Goal: Transaction & Acquisition: Purchase product/service

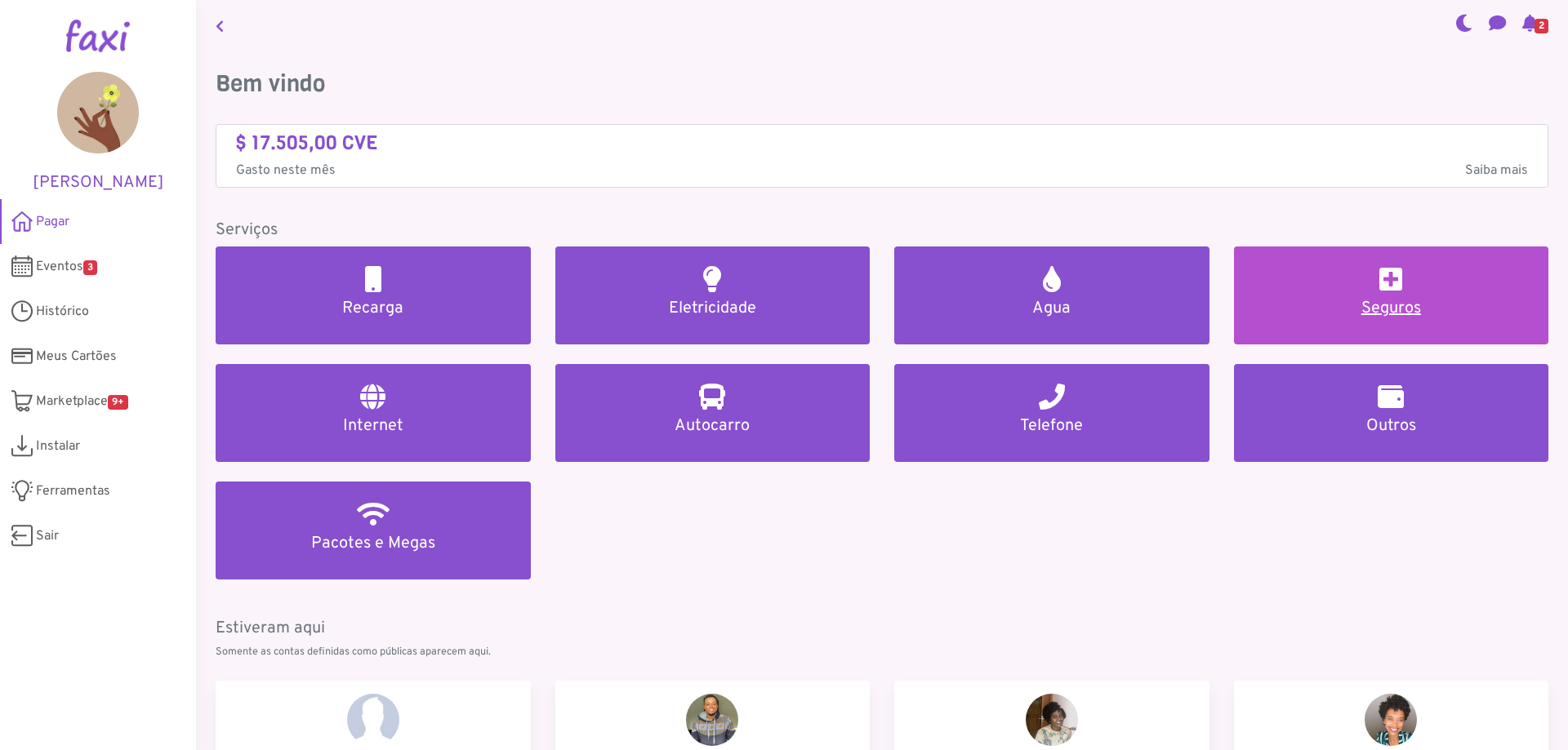
click at [1393, 282] on h2 at bounding box center [1390, 279] width 23 height 26
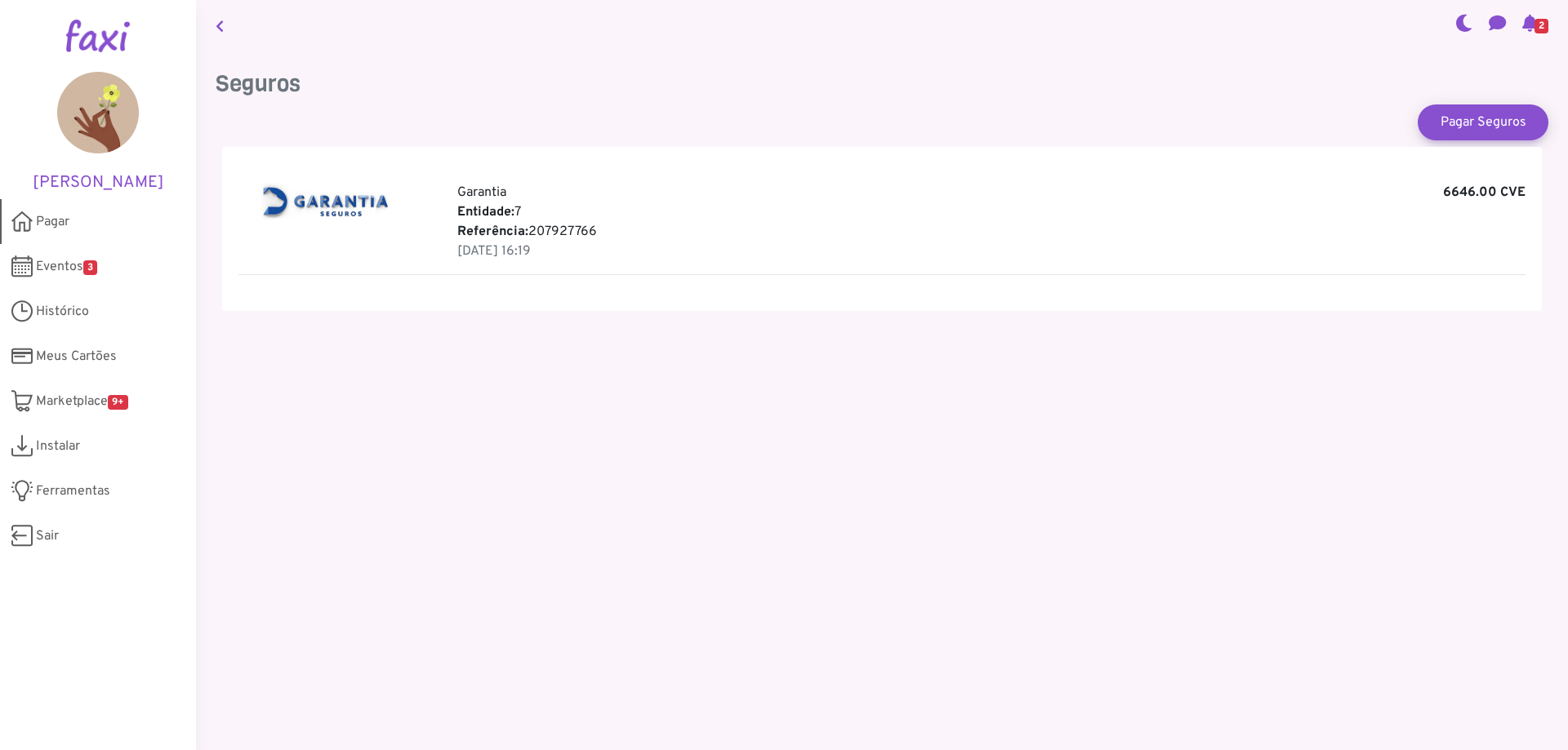
click at [50, 206] on link "Pagar" at bounding box center [98, 221] width 196 height 45
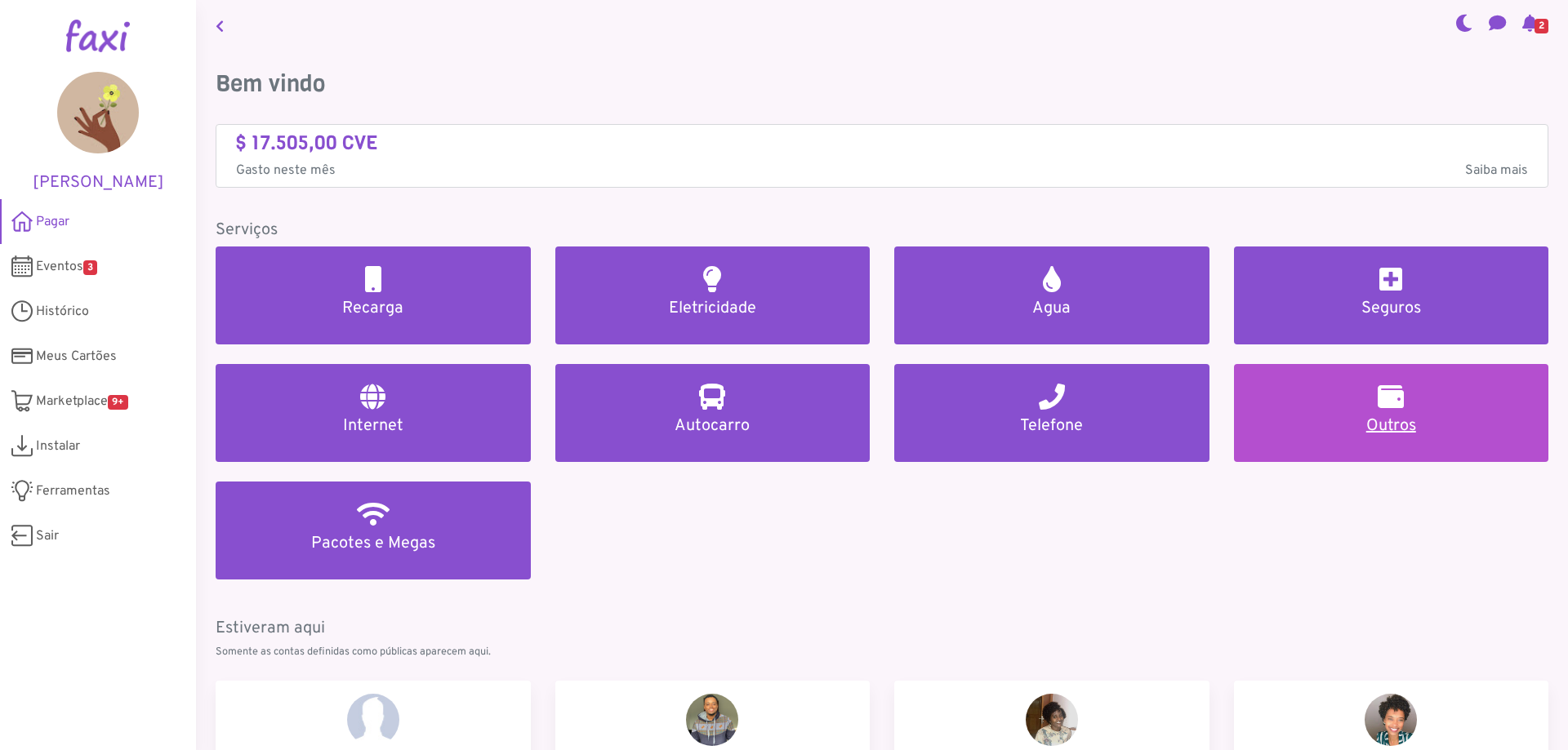
click at [1377, 401] on h2 at bounding box center [1390, 397] width 26 height 26
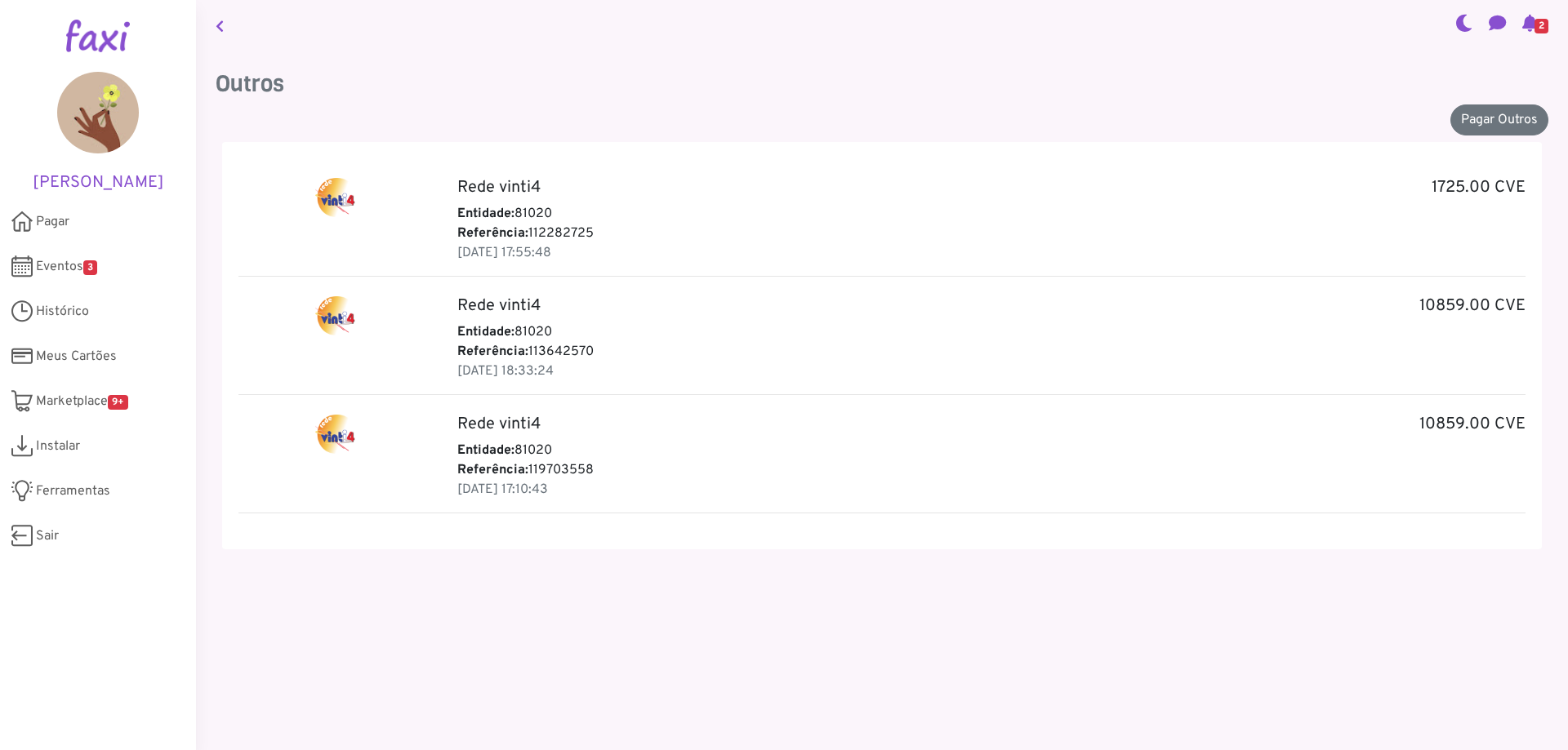
click at [943, 191] on h5 "Rede vinti4 1725.00 CVE" at bounding box center [991, 188] width 1068 height 20
click at [1478, 117] on link "Pagar Outros" at bounding box center [1499, 120] width 98 height 31
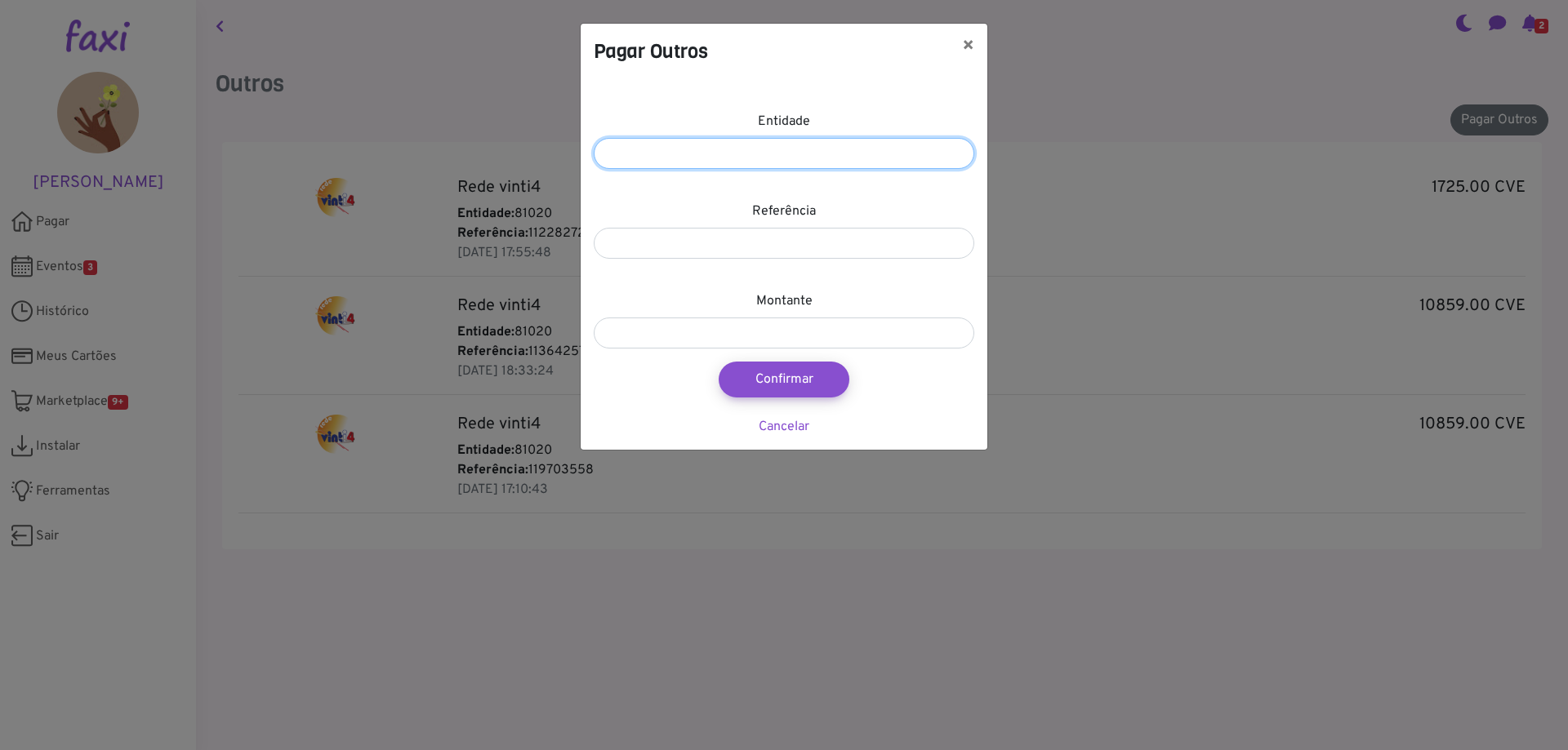
click at [771, 150] on input "number" at bounding box center [783, 154] width 380 height 31
type input "*****"
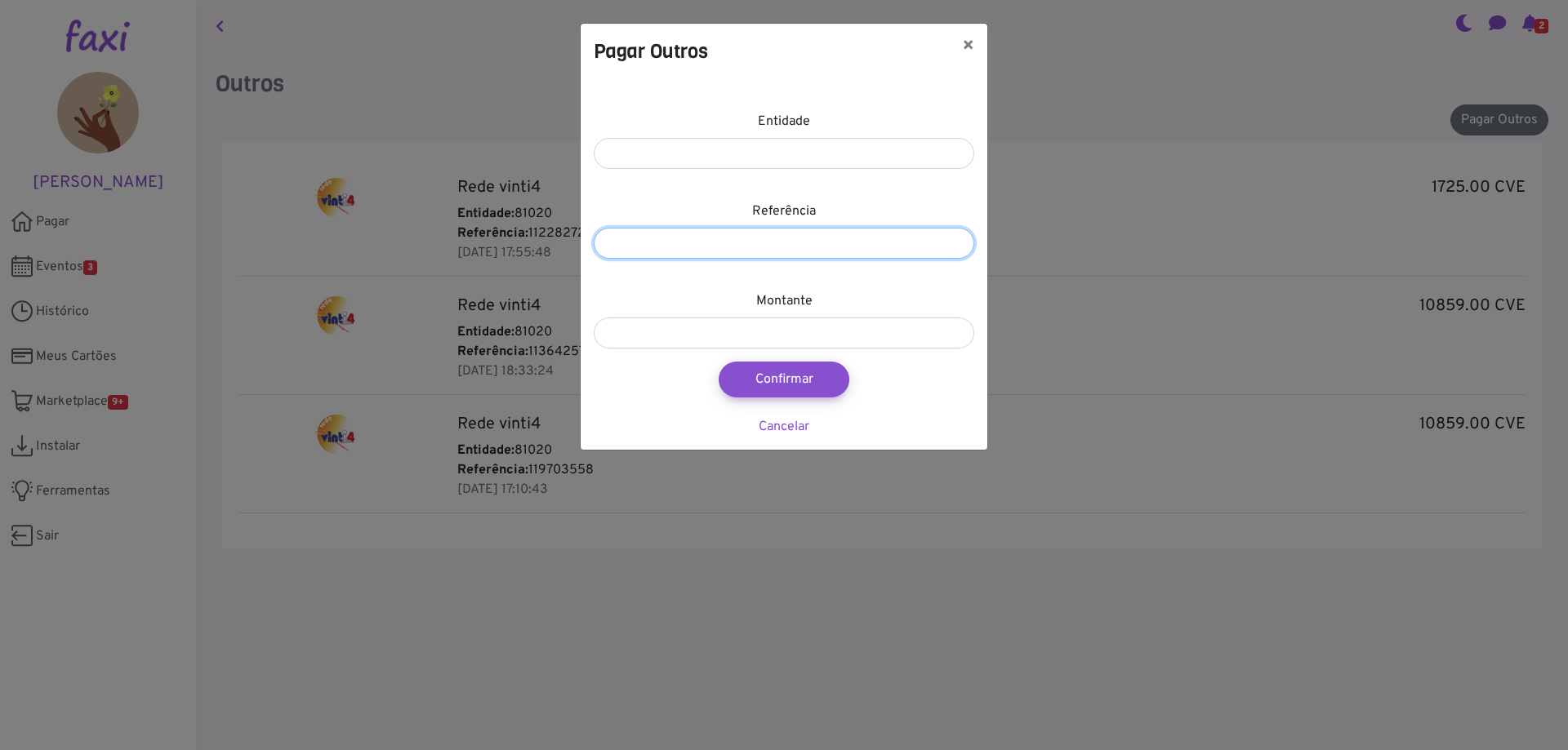
click at [649, 246] on input "number" at bounding box center [783, 243] width 380 height 31
type input "*********"
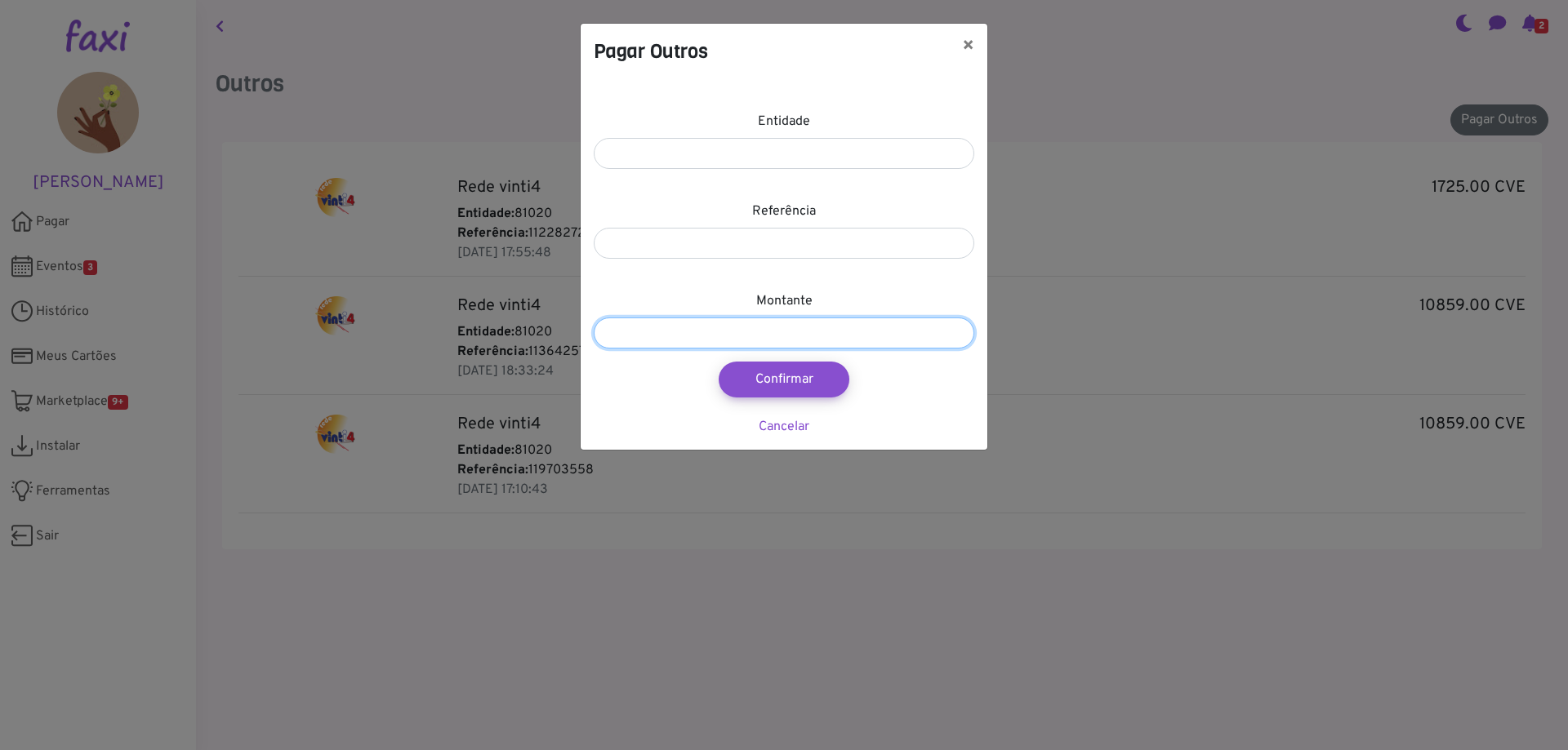
click at [747, 332] on input "number" at bounding box center [783, 334] width 380 height 31
type input "****"
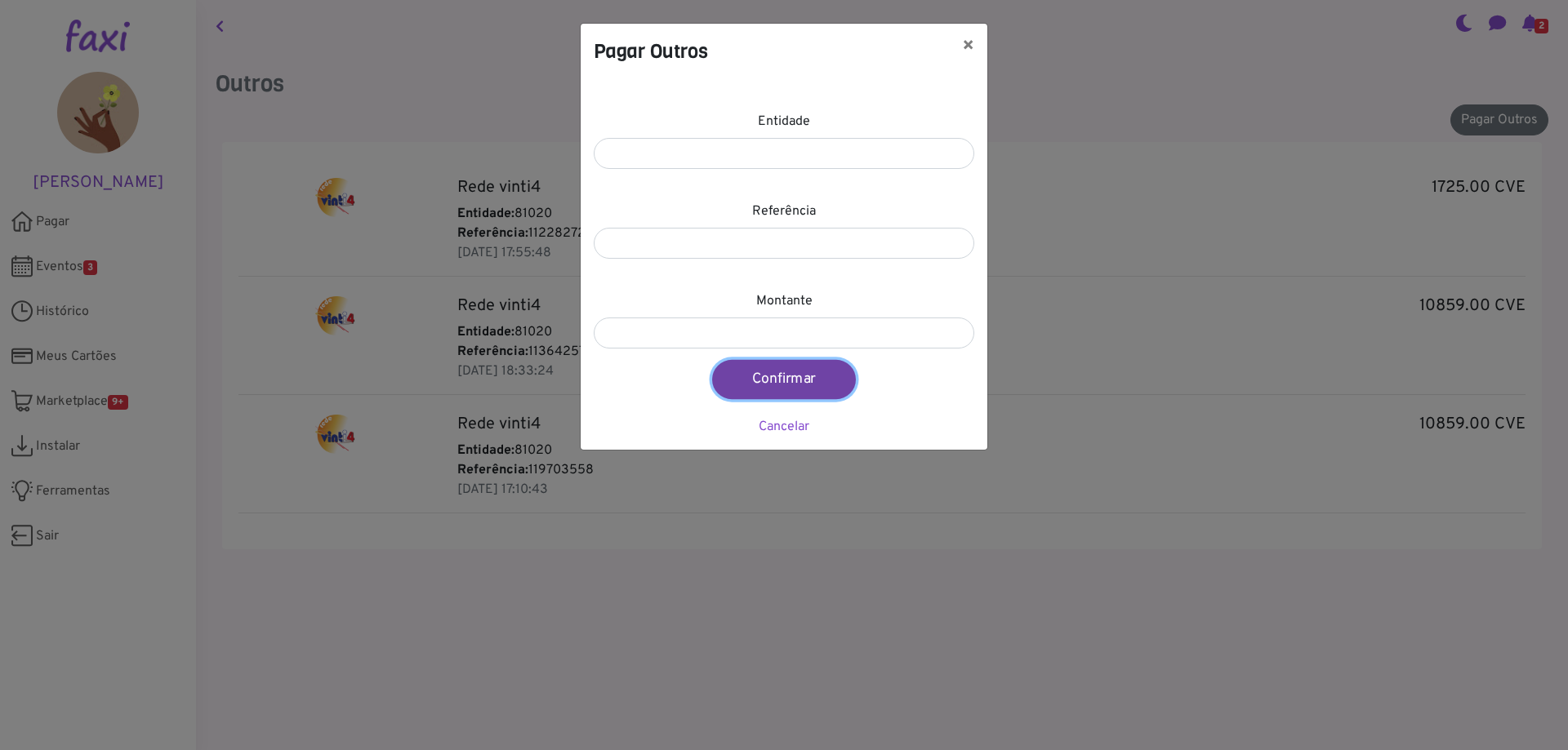
click at [788, 382] on button "Confirmar" at bounding box center [783, 380] width 144 height 39
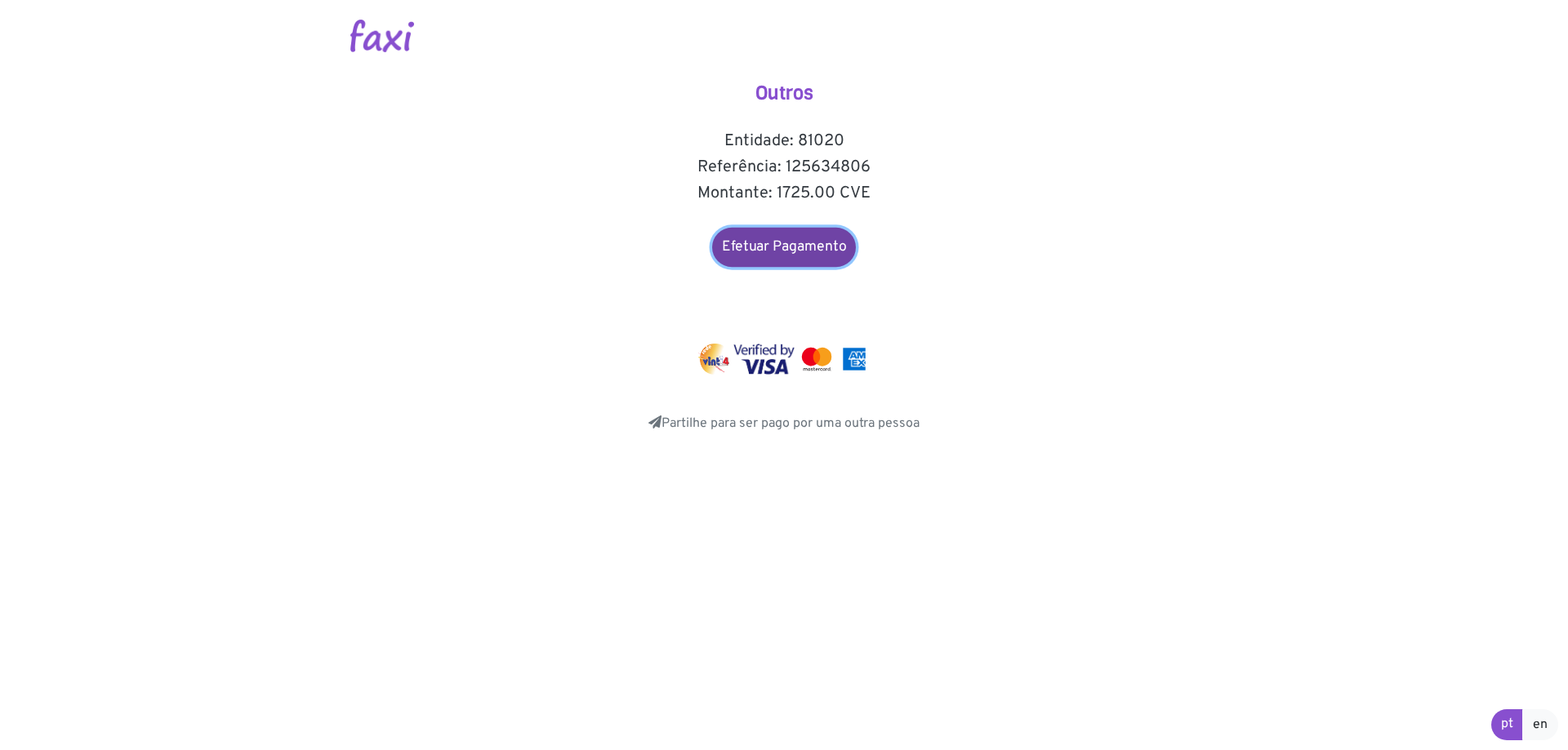
click at [775, 251] on link "Efetuar Pagamento" at bounding box center [783, 247] width 144 height 39
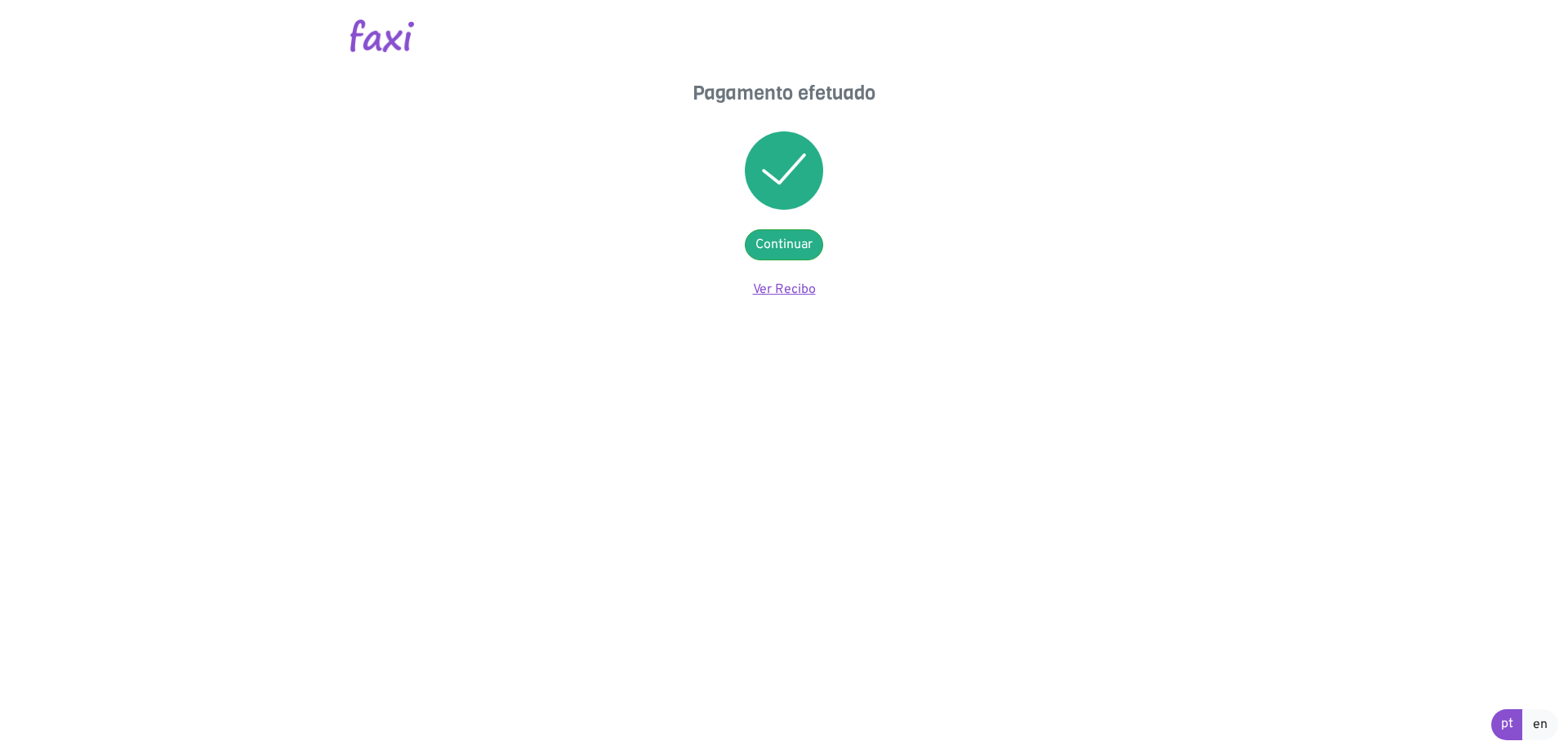
click at [797, 287] on link "Ver Recibo" at bounding box center [784, 290] width 63 height 16
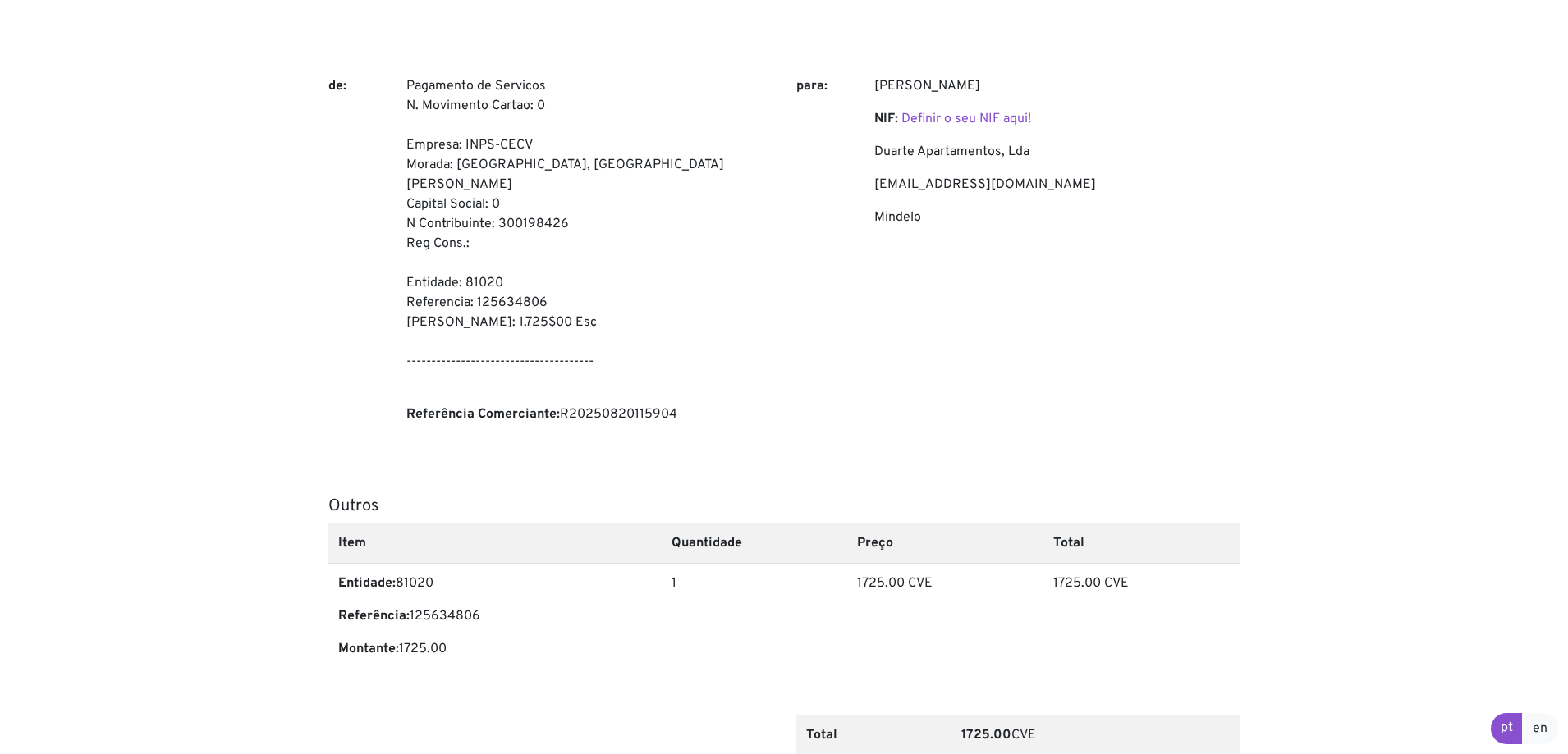
scroll to position [296, 0]
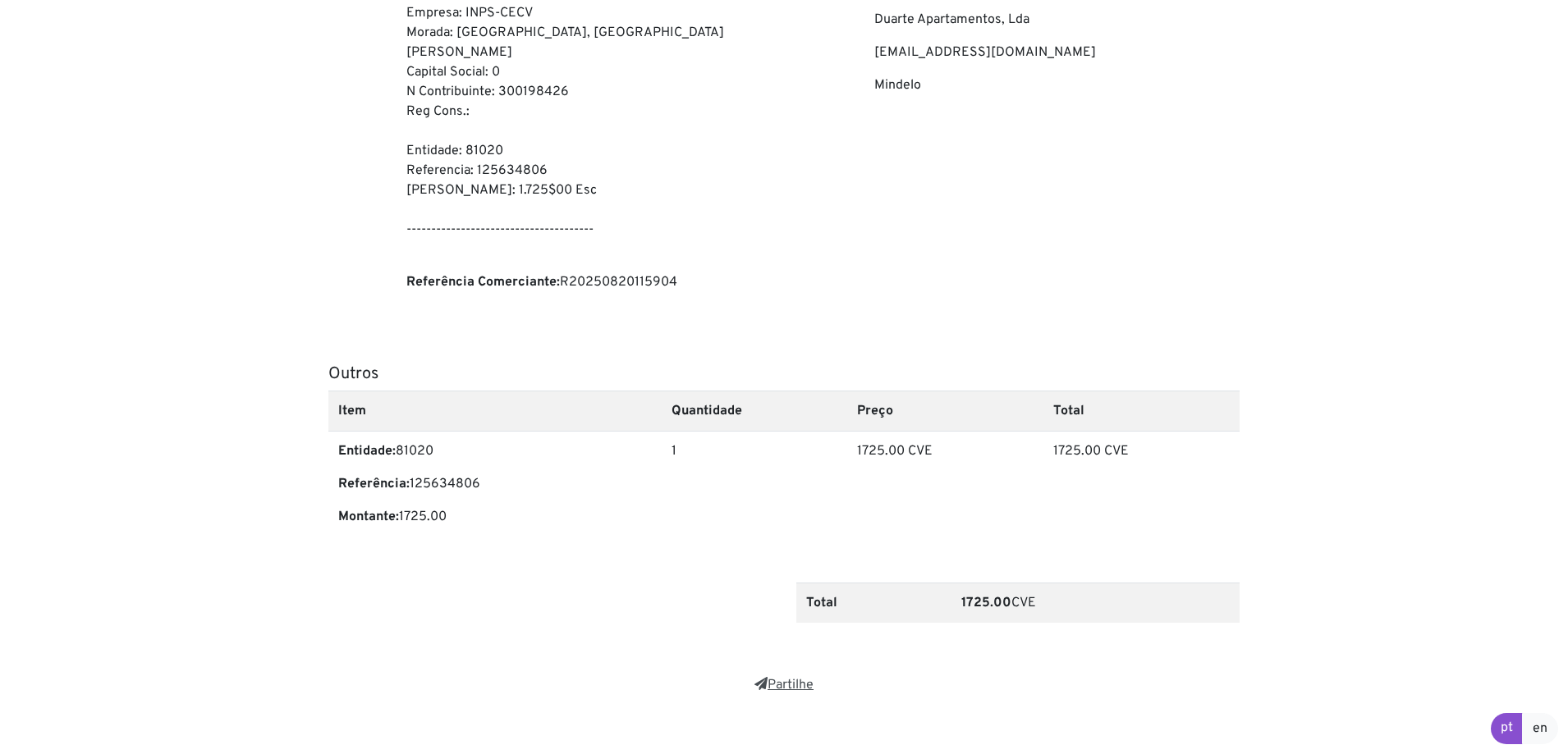
click at [792, 677] on link "Partilhe" at bounding box center [784, 685] width 59 height 17
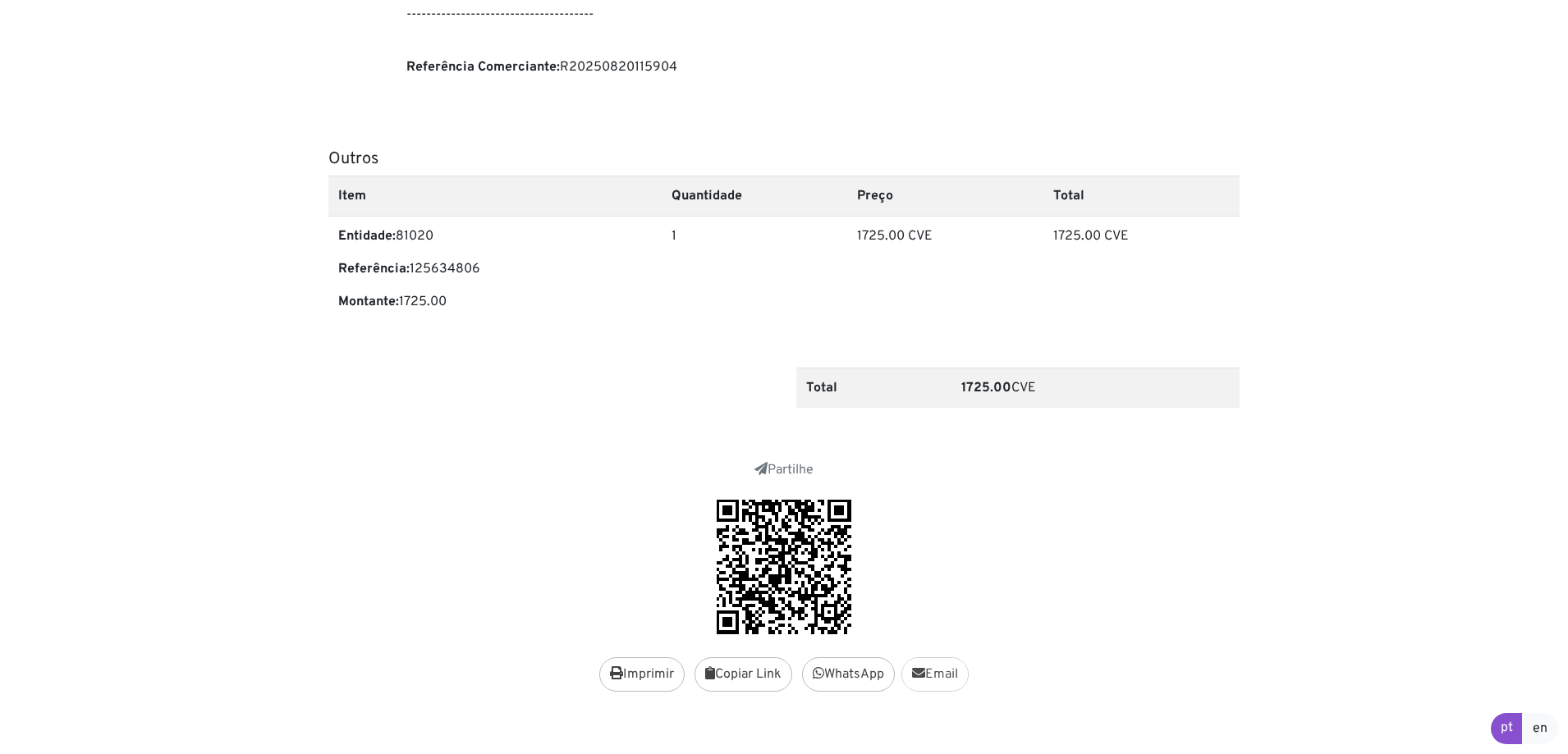
click at [955, 657] on link "Email" at bounding box center [934, 675] width 67 height 35
click at [744, 657] on button "Copiar Link" at bounding box center [744, 675] width 97 height 35
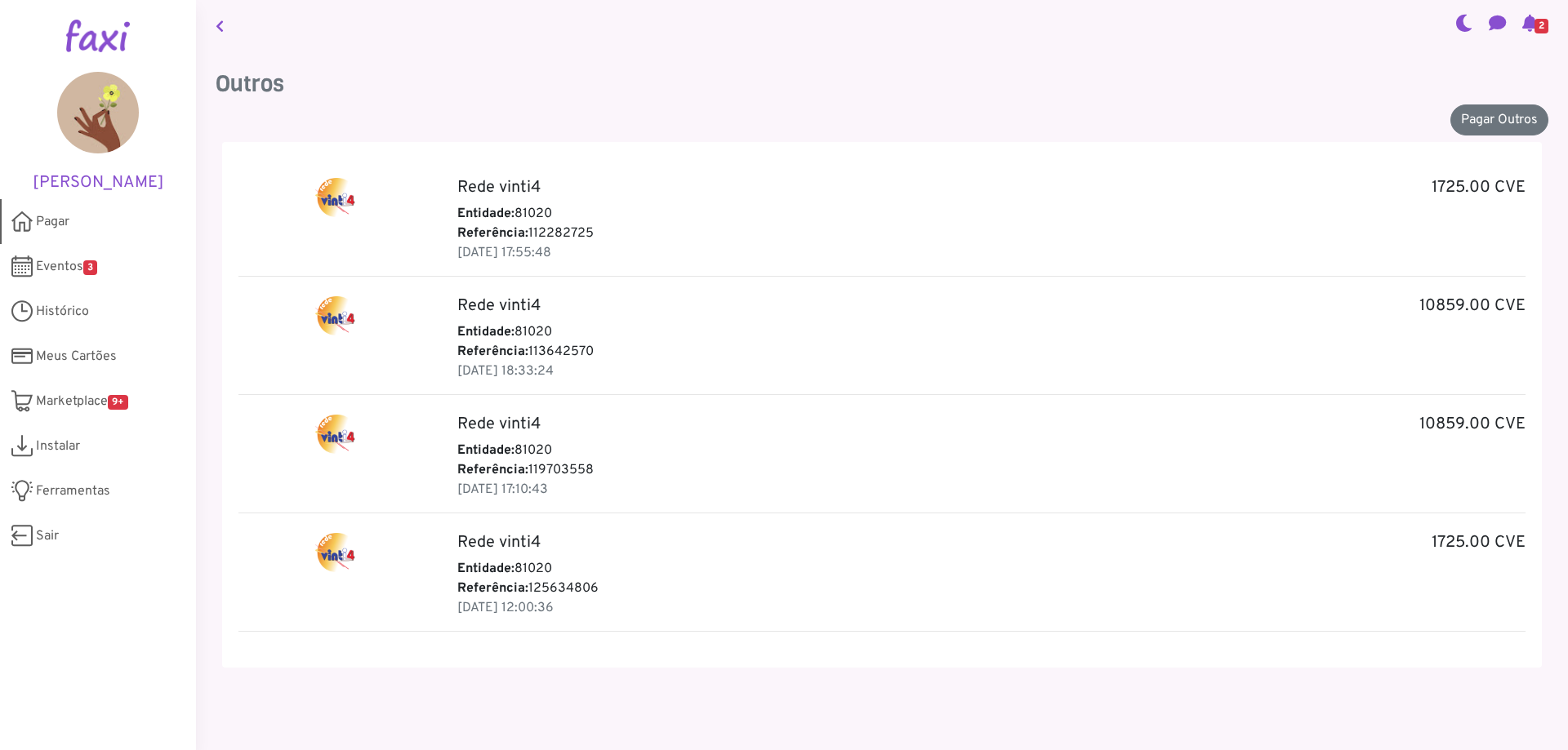
click at [54, 224] on span "Pagar" at bounding box center [53, 222] width 34 height 20
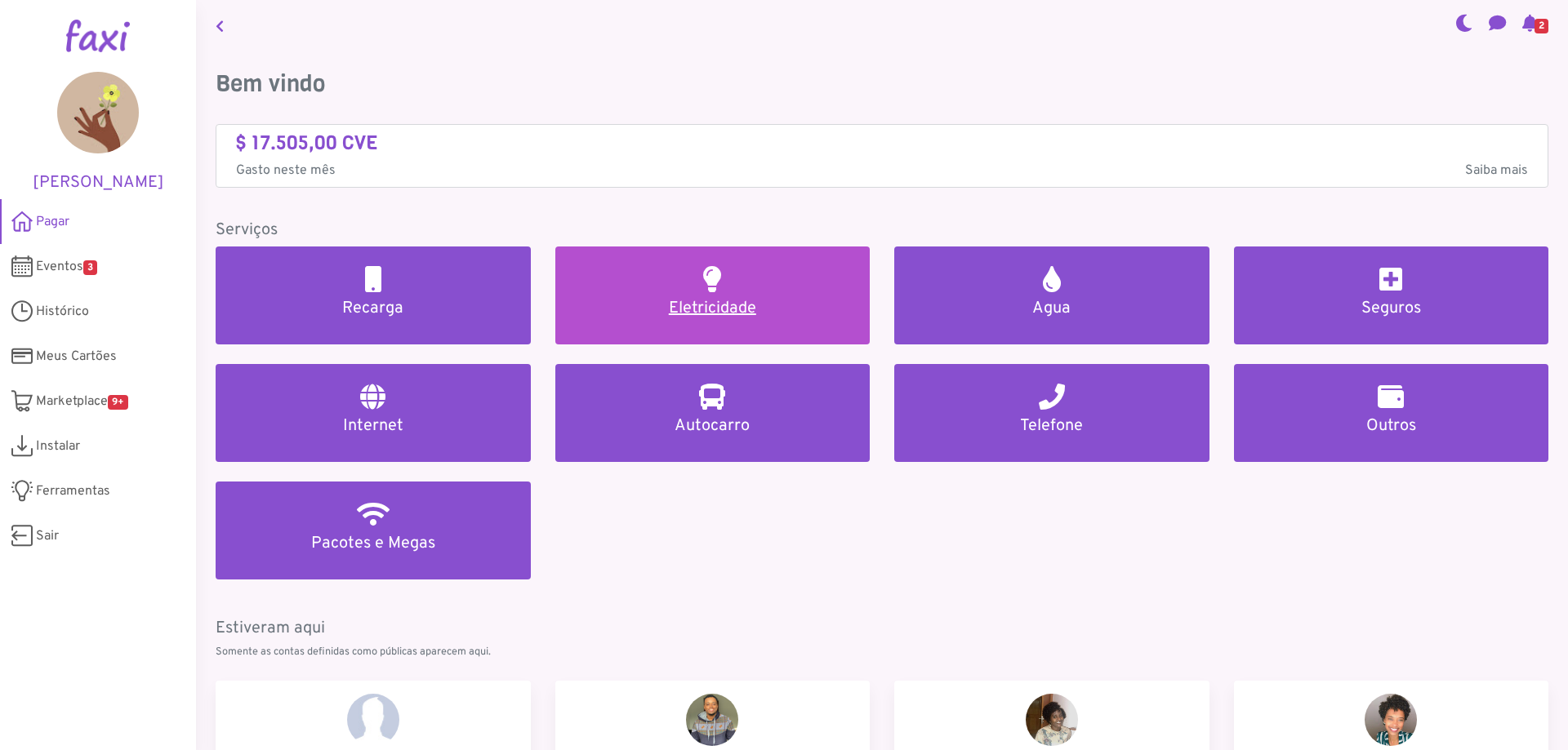
click at [706, 290] on h2 at bounding box center [713, 279] width 18 height 26
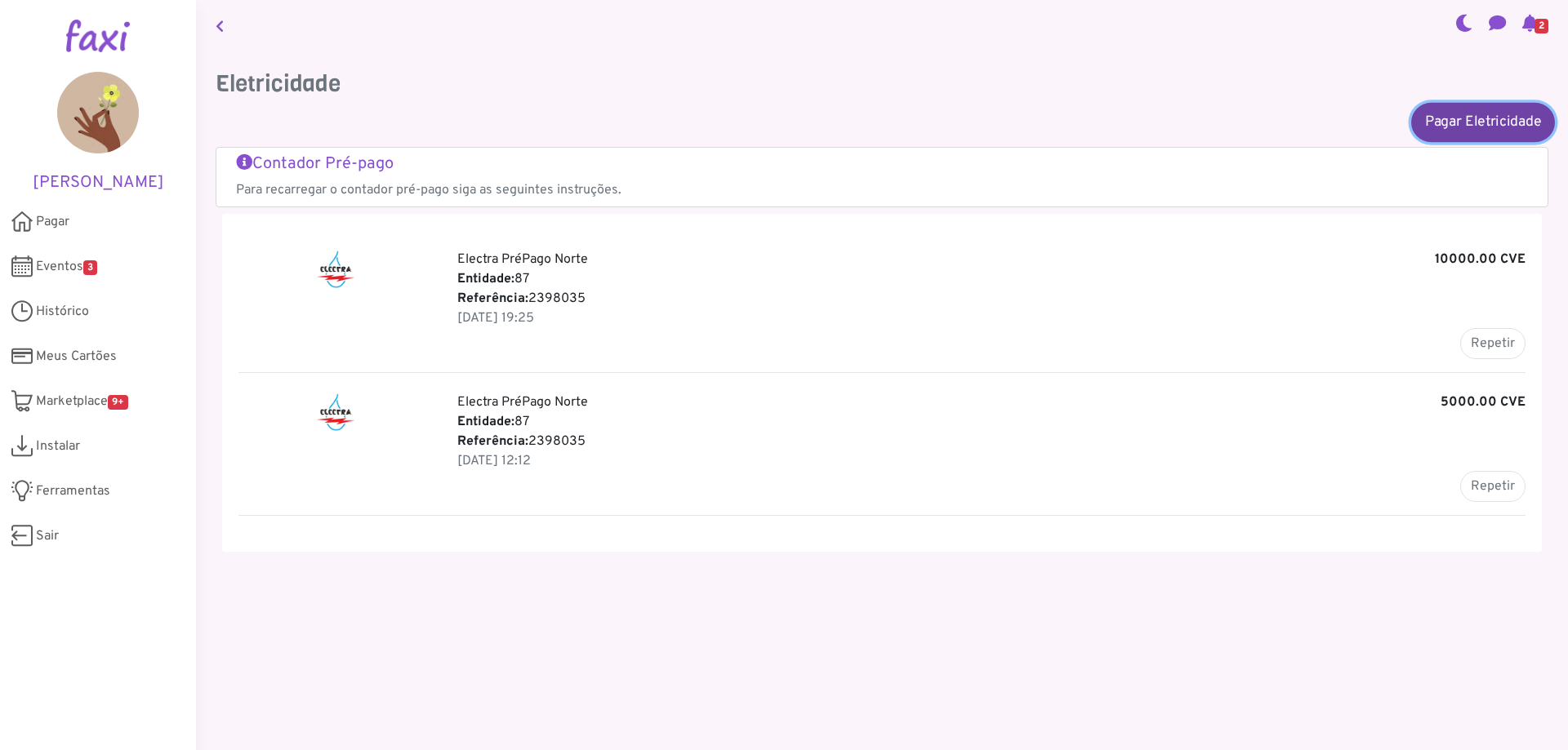
click at [1472, 122] on link "Pagar Eletricidade" at bounding box center [1483, 122] width 144 height 39
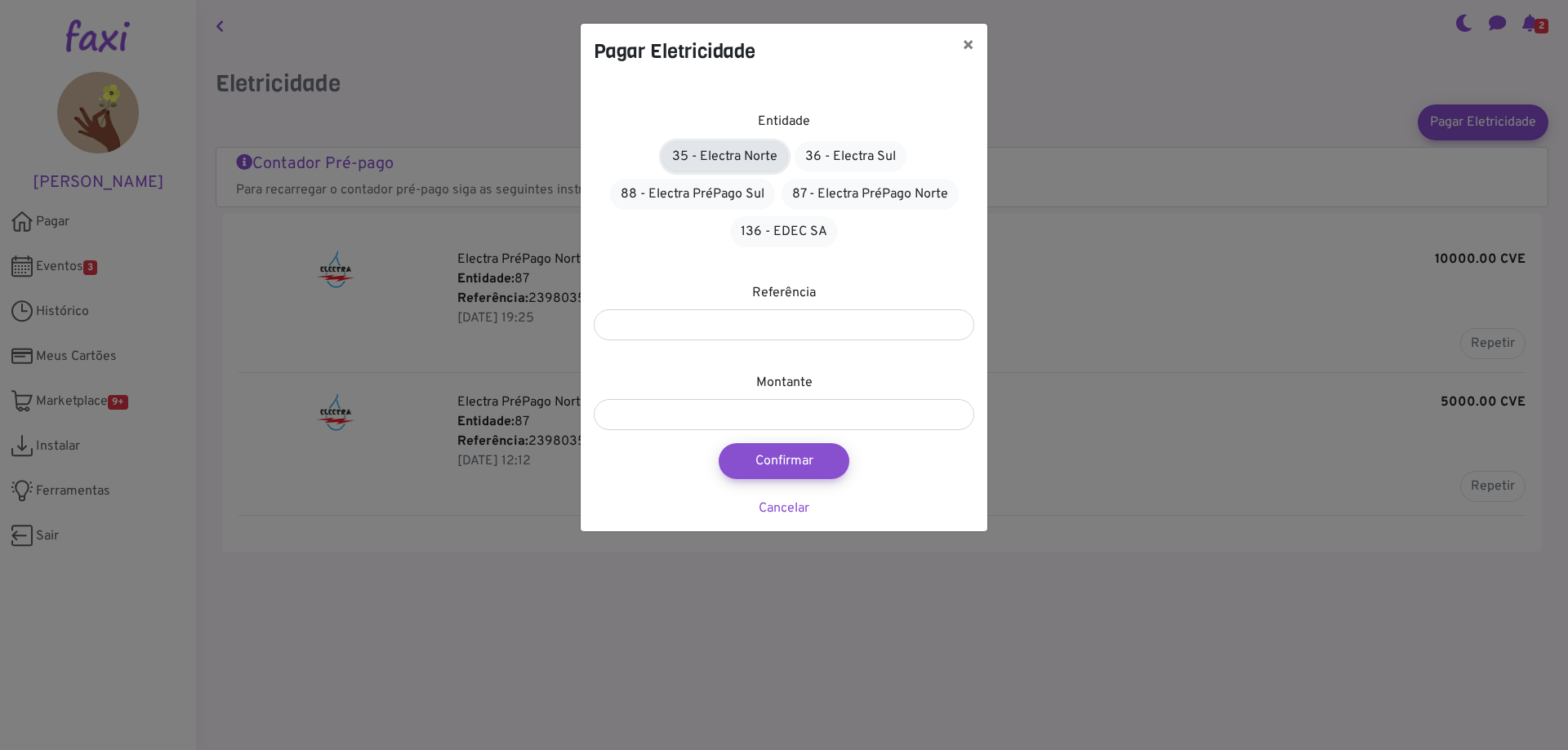
click at [738, 155] on link "35 - Electra Norte" at bounding box center [725, 157] width 127 height 31
click at [775, 333] on input "number" at bounding box center [783, 325] width 380 height 31
type input "*********"
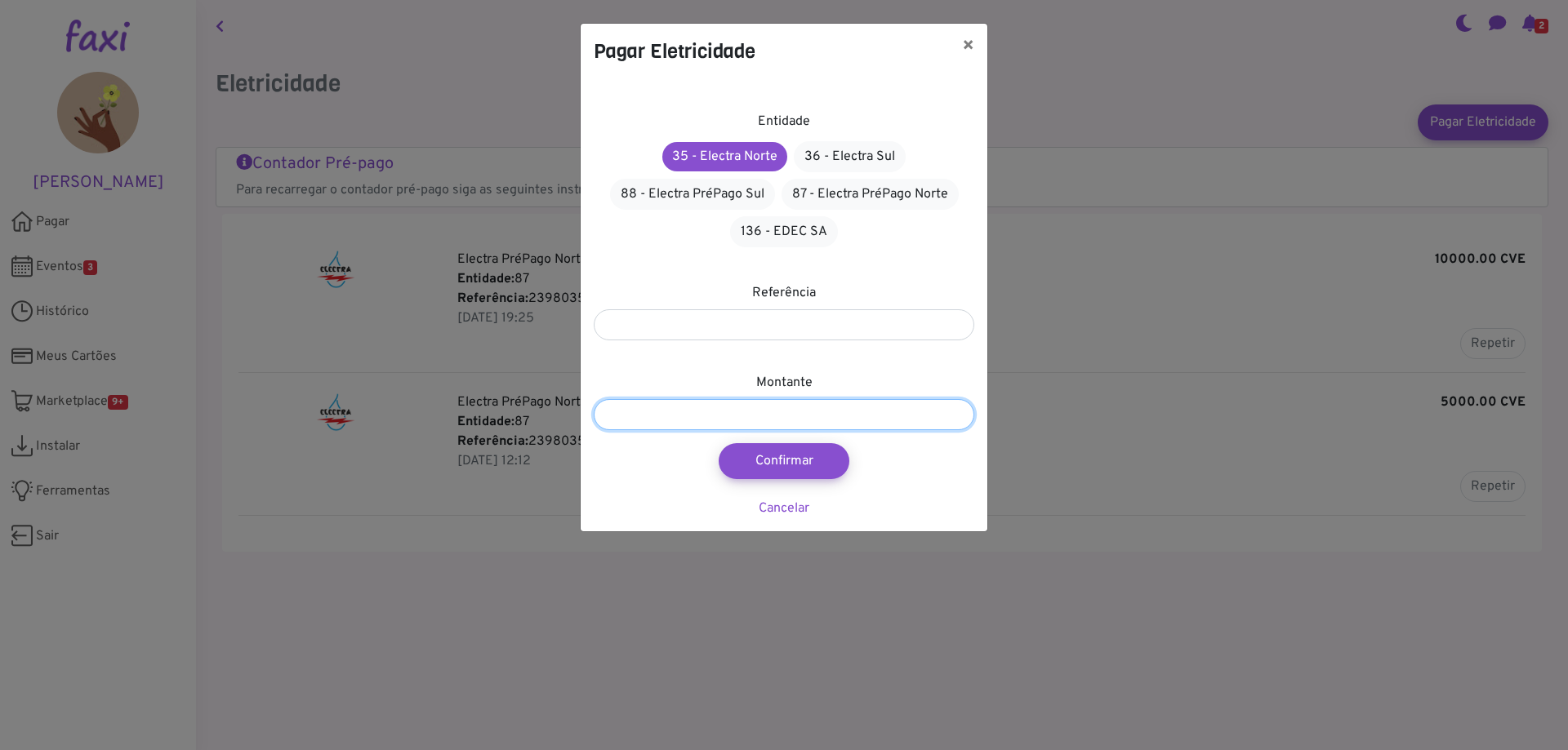
click at [767, 412] on input "number" at bounding box center [783, 415] width 380 height 31
type input "**"
click at [969, 39] on button "×" at bounding box center [968, 47] width 39 height 46
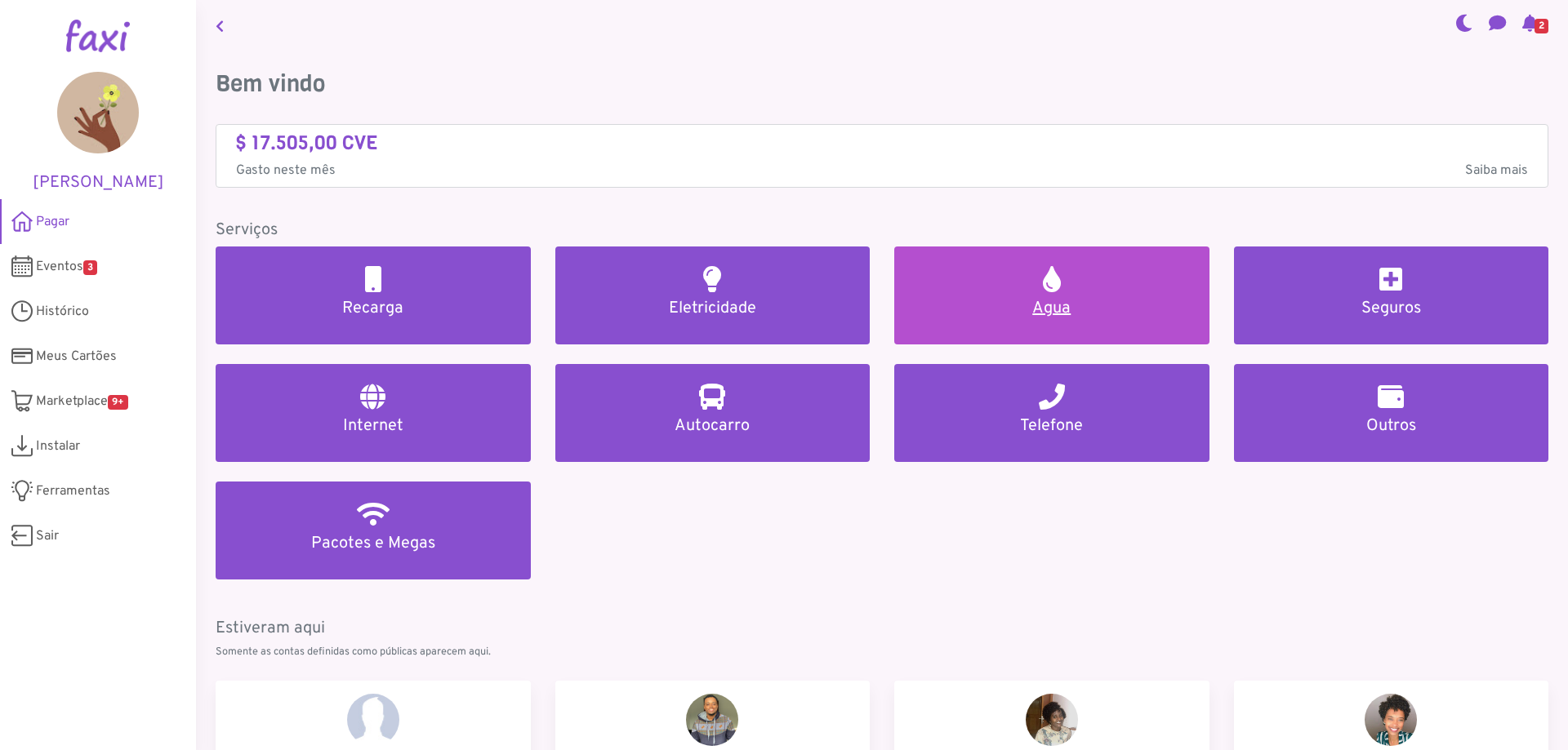
click at [1050, 272] on h2 at bounding box center [1052, 279] width 18 height 26
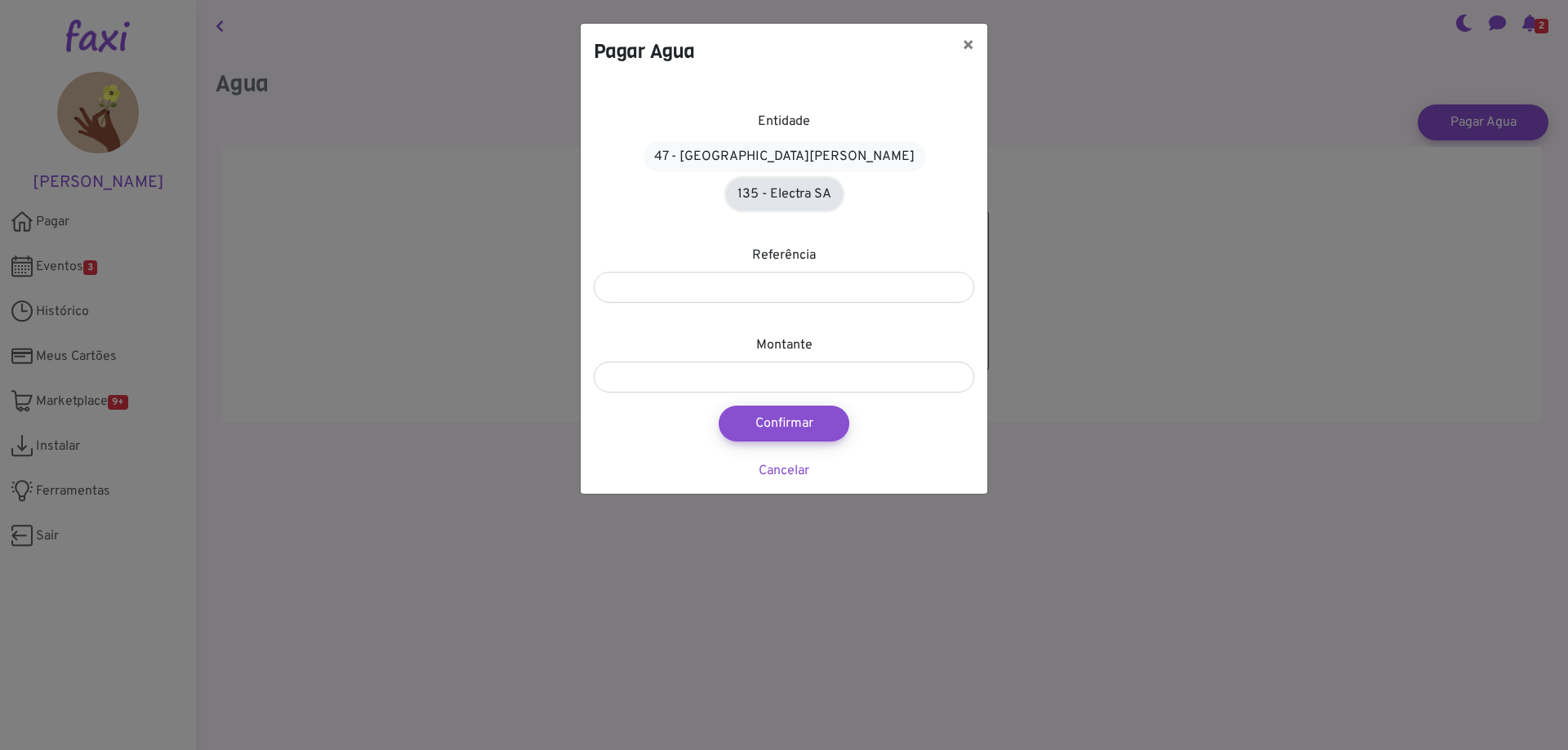
click at [842, 179] on link "135 - Electra SA" at bounding box center [784, 195] width 115 height 31
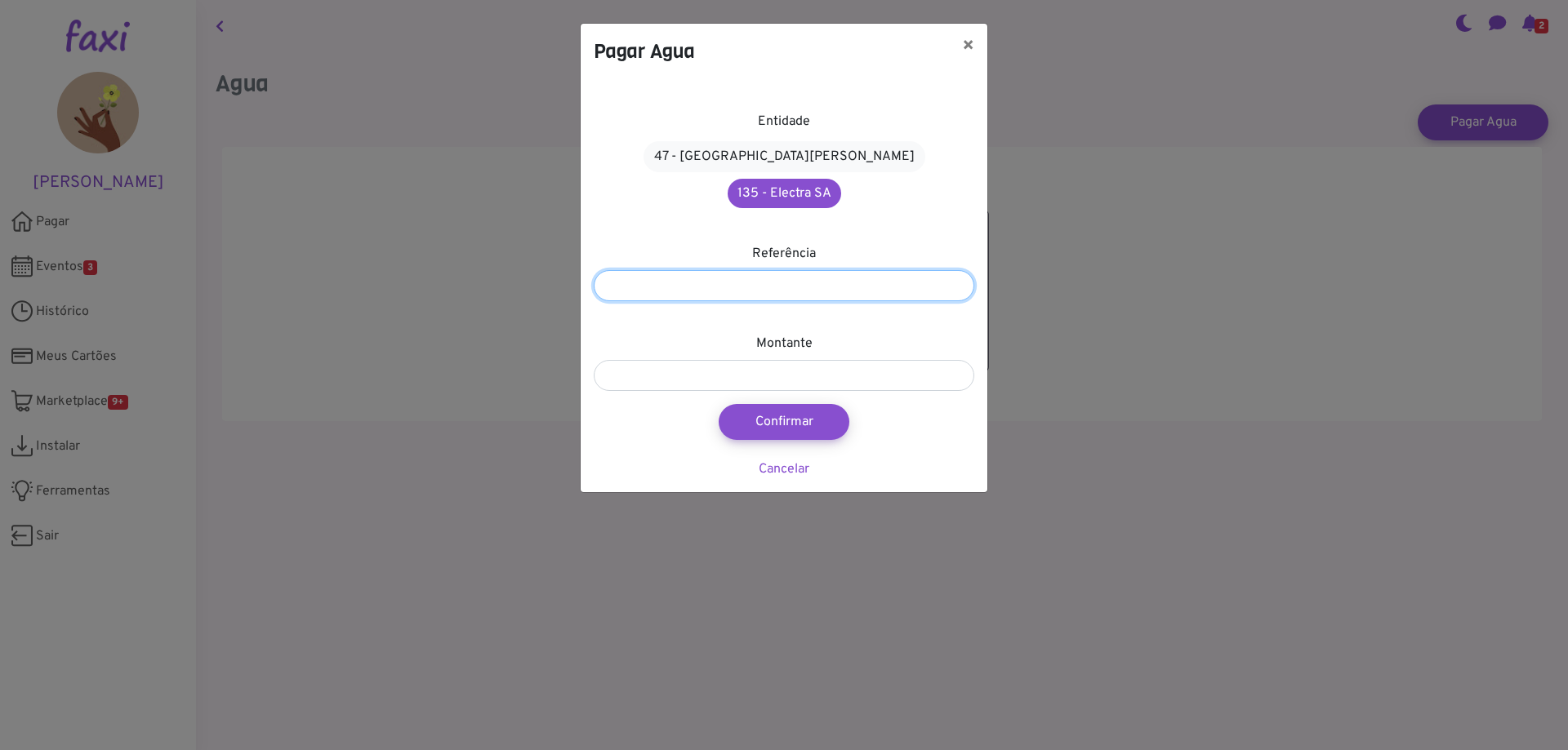
click at [770, 270] on input "number" at bounding box center [783, 286] width 380 height 31
type input "*********"
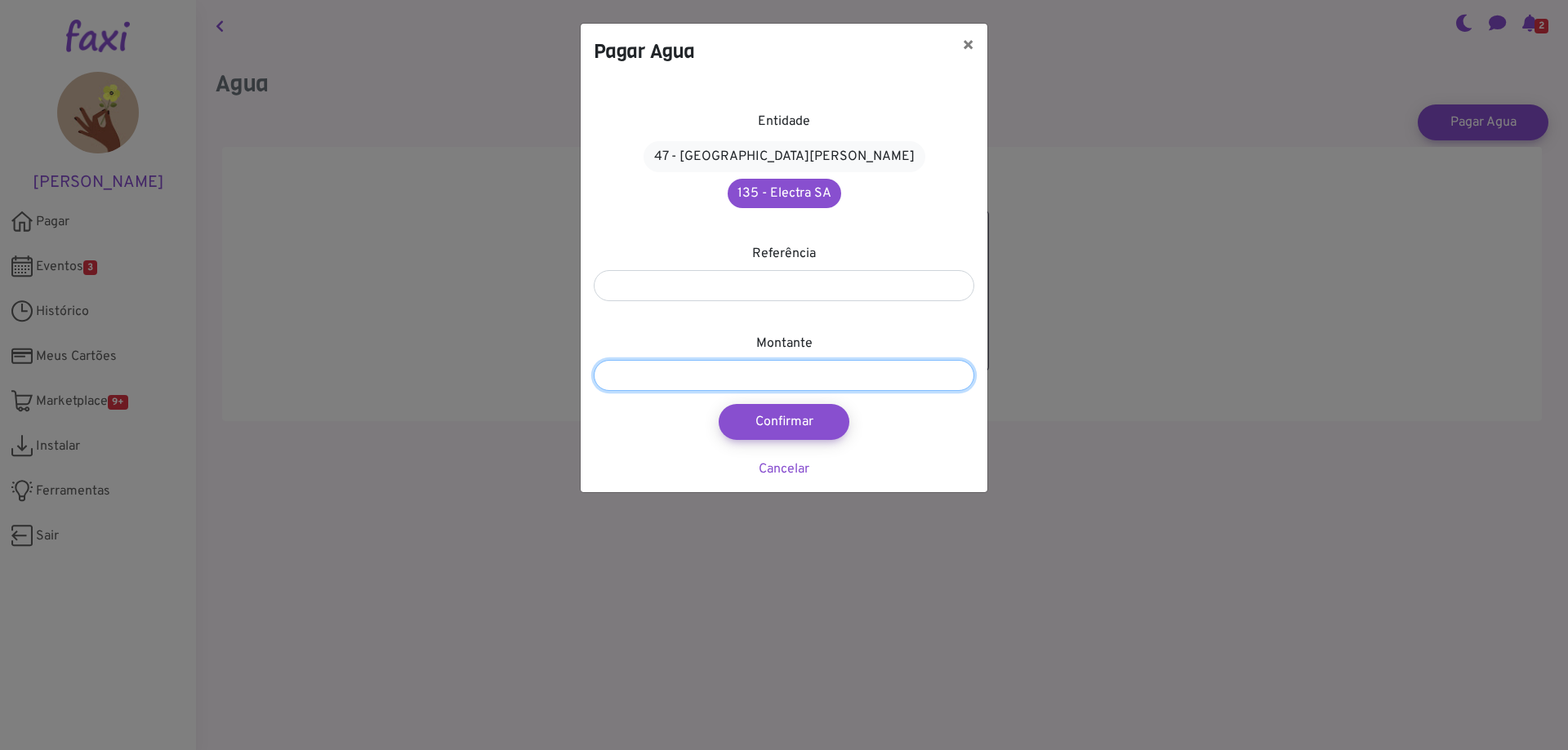
click at [754, 360] on input "number" at bounding box center [783, 375] width 380 height 31
type input "**"
click at [796, 403] on button "Confirmar" at bounding box center [783, 422] width 144 height 39
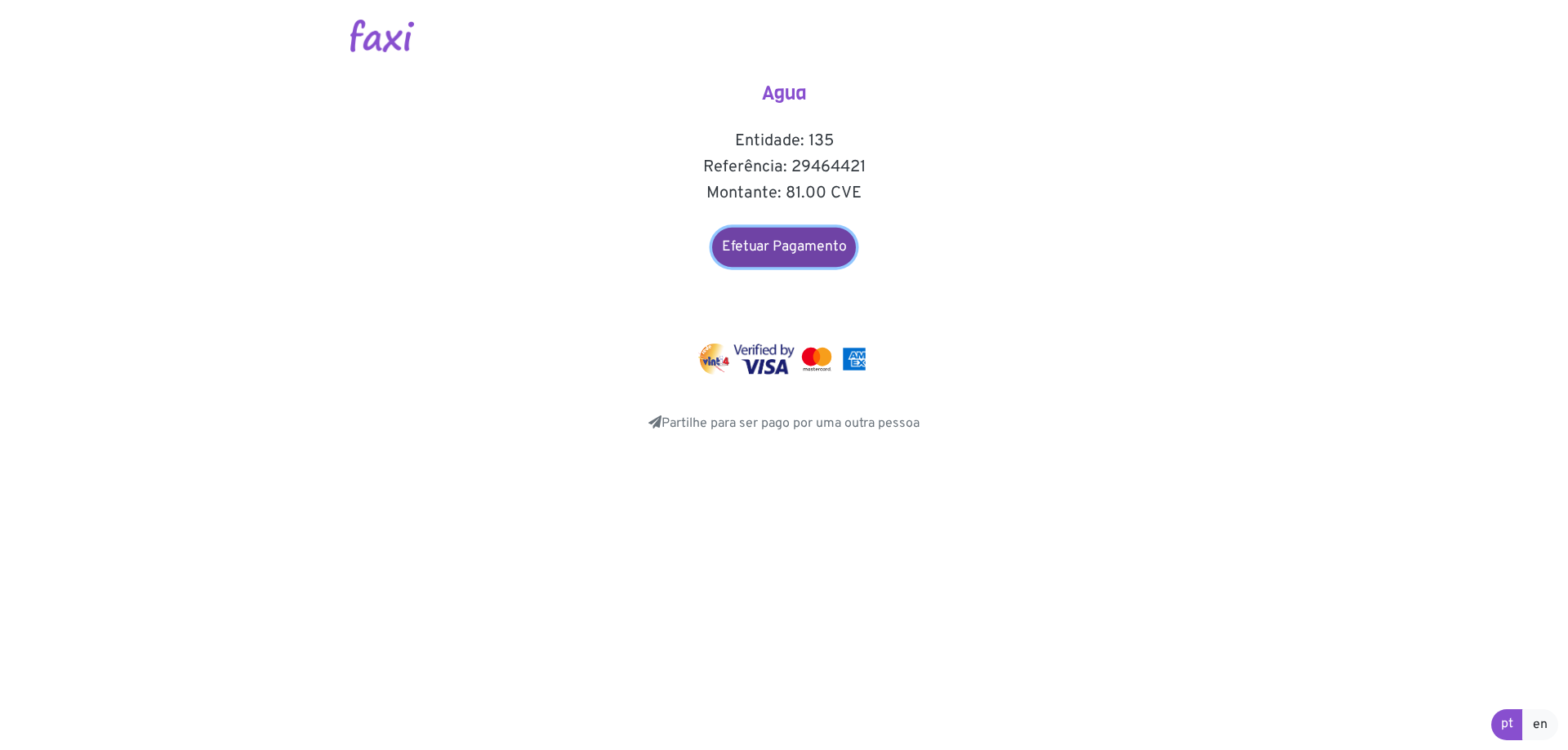
click at [792, 246] on link "Efetuar Pagamento" at bounding box center [783, 247] width 144 height 39
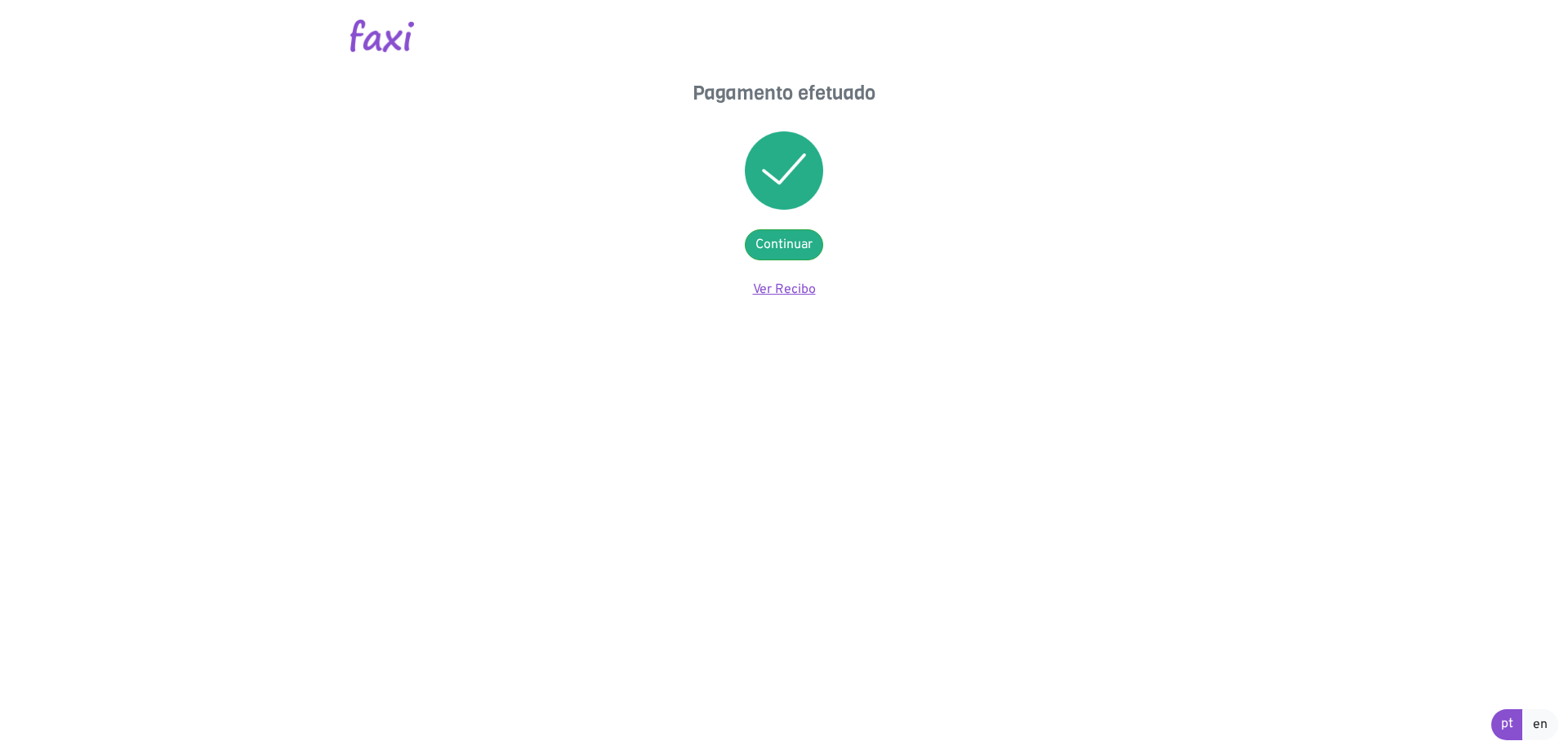
click at [777, 290] on link "Ver Recibo" at bounding box center [784, 290] width 63 height 16
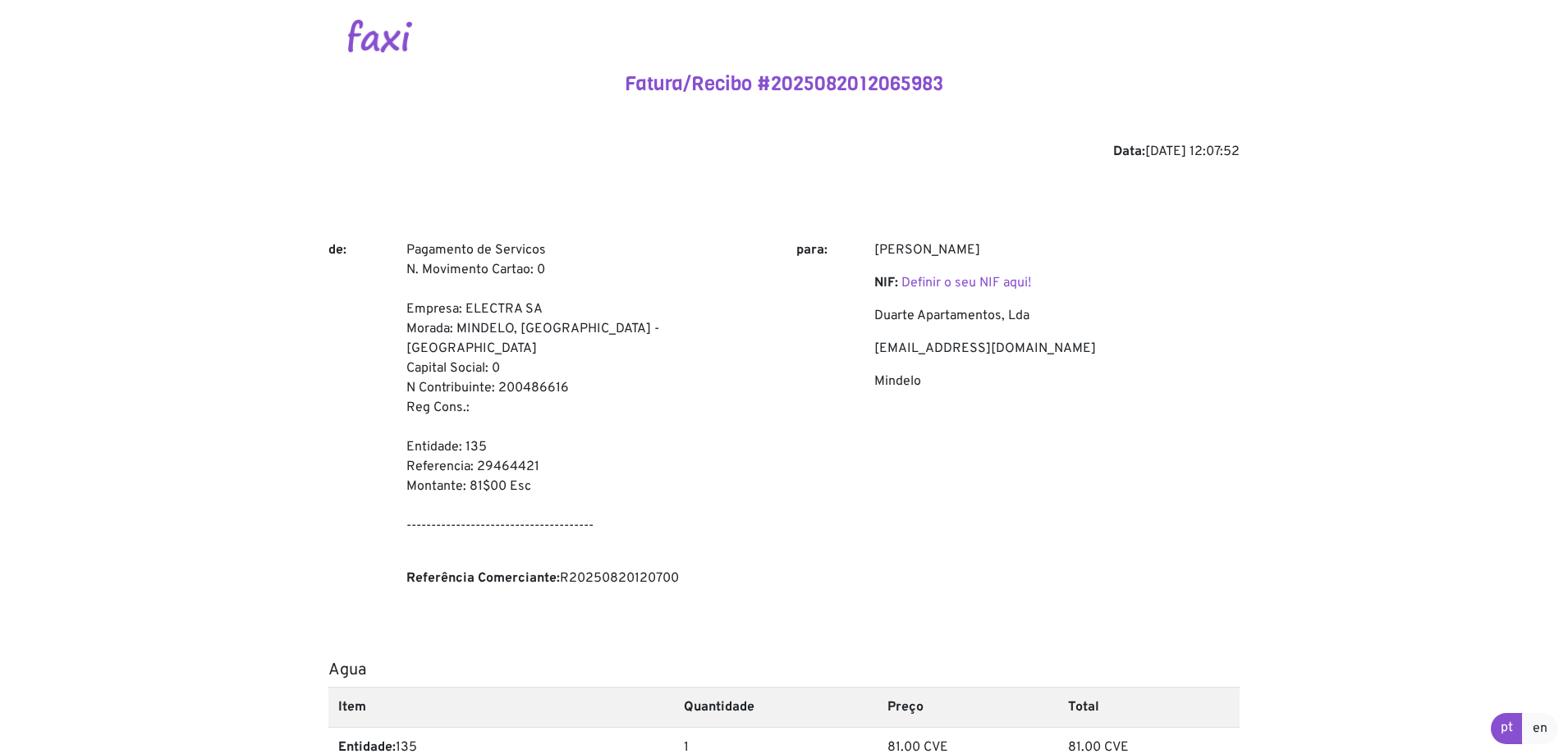
scroll to position [296, 0]
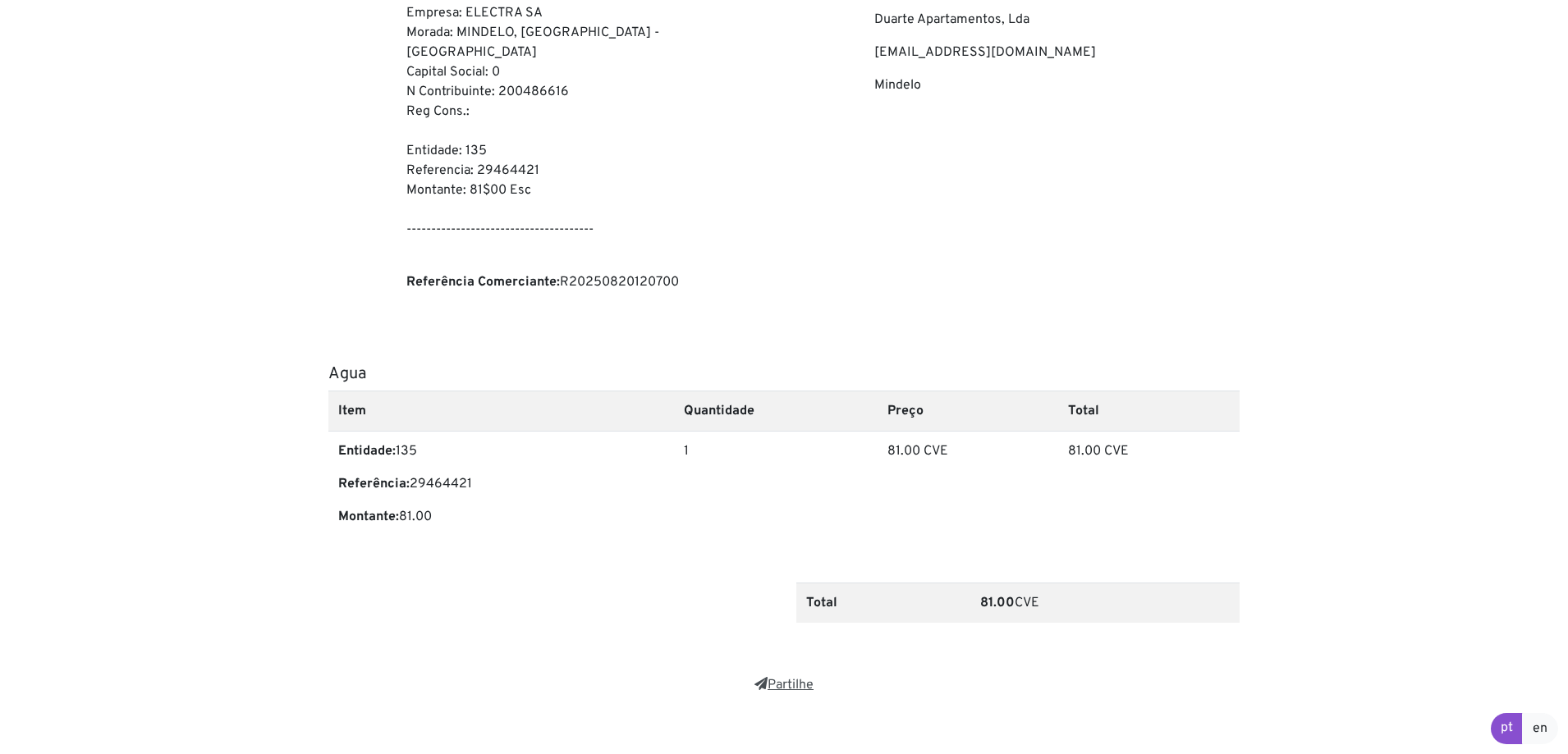
click at [779, 677] on link "Partilhe" at bounding box center [784, 685] width 59 height 17
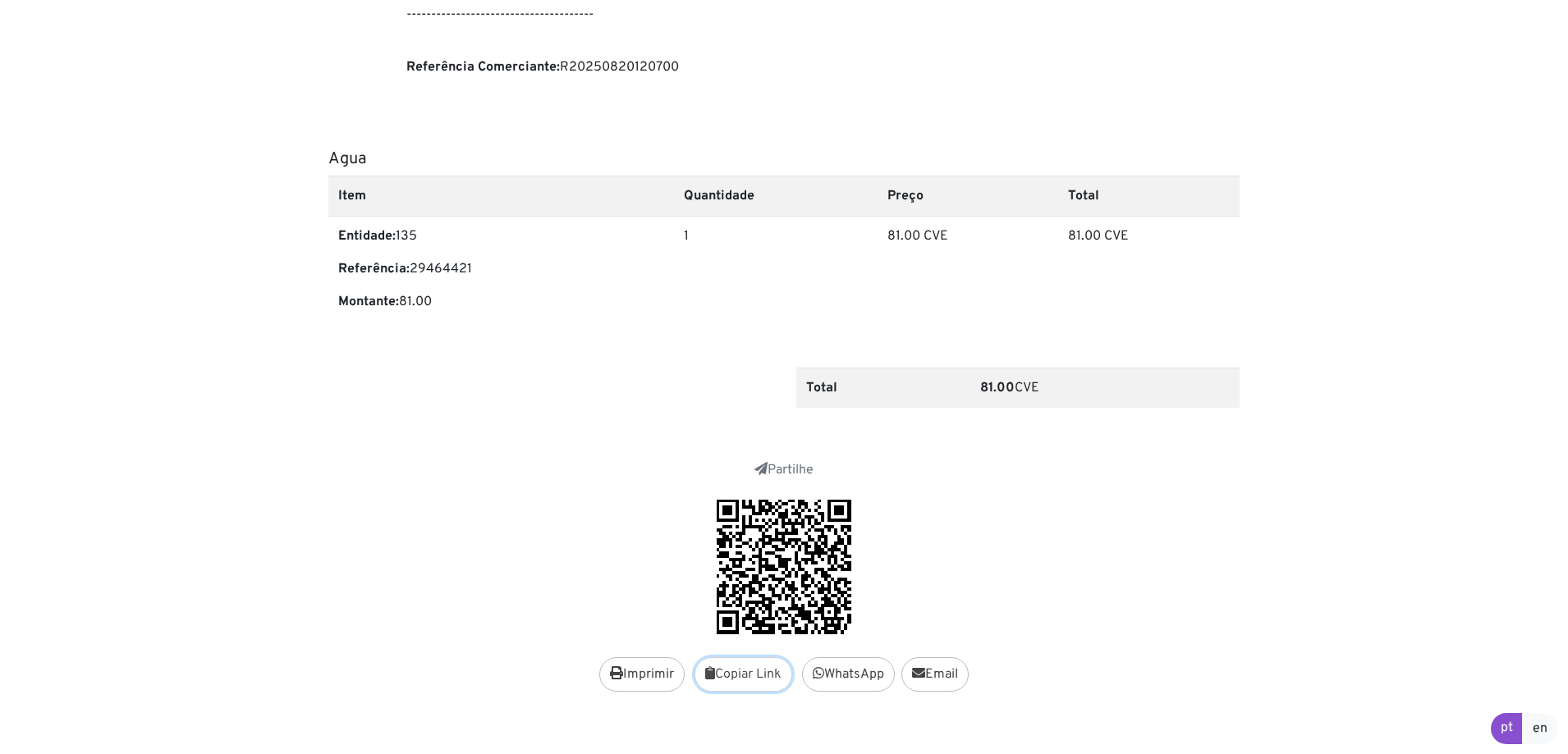
click at [745, 657] on button "Copiar Link" at bounding box center [744, 675] width 97 height 35
click at [739, 657] on button "Copiar Link" at bounding box center [744, 675] width 97 height 35
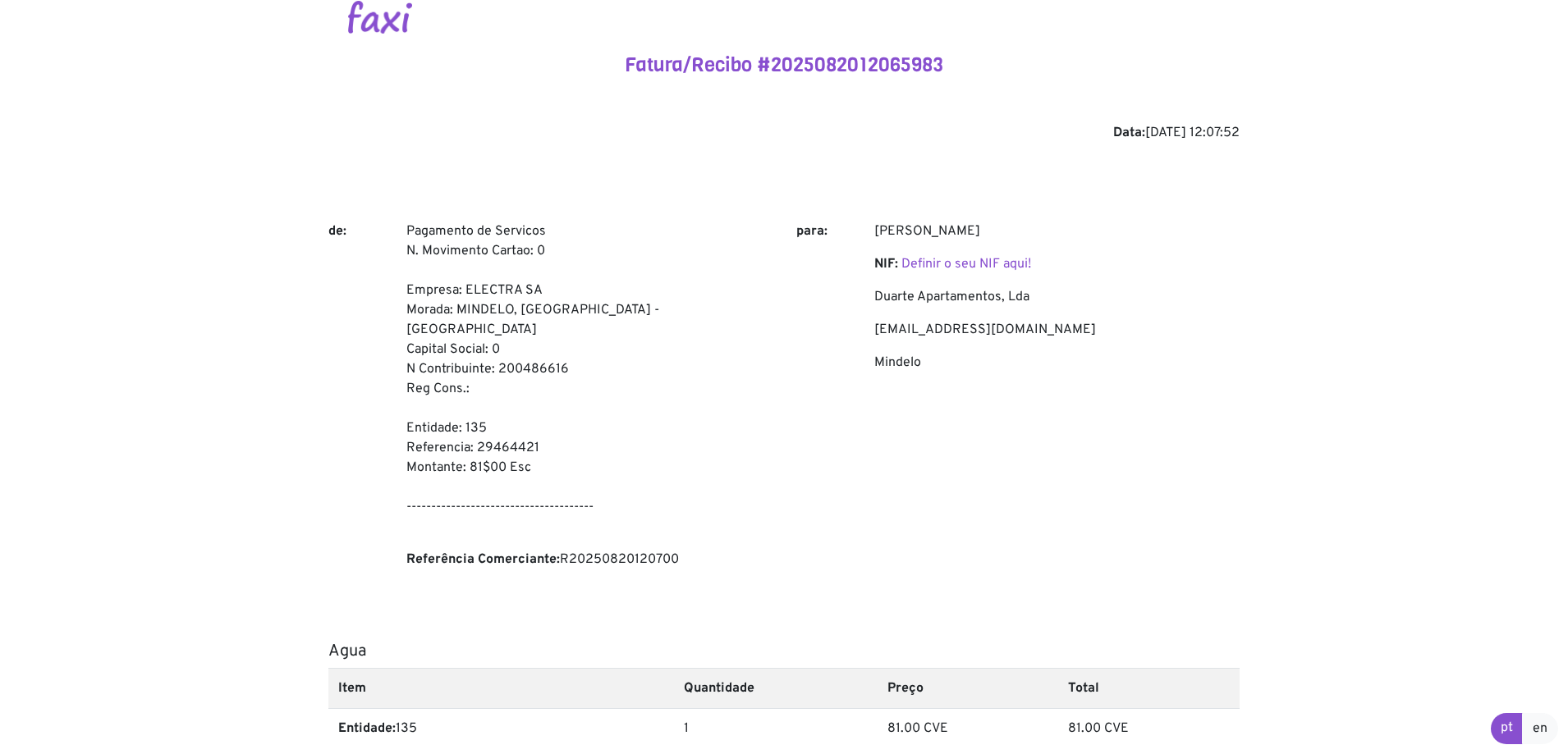
scroll to position [0, 0]
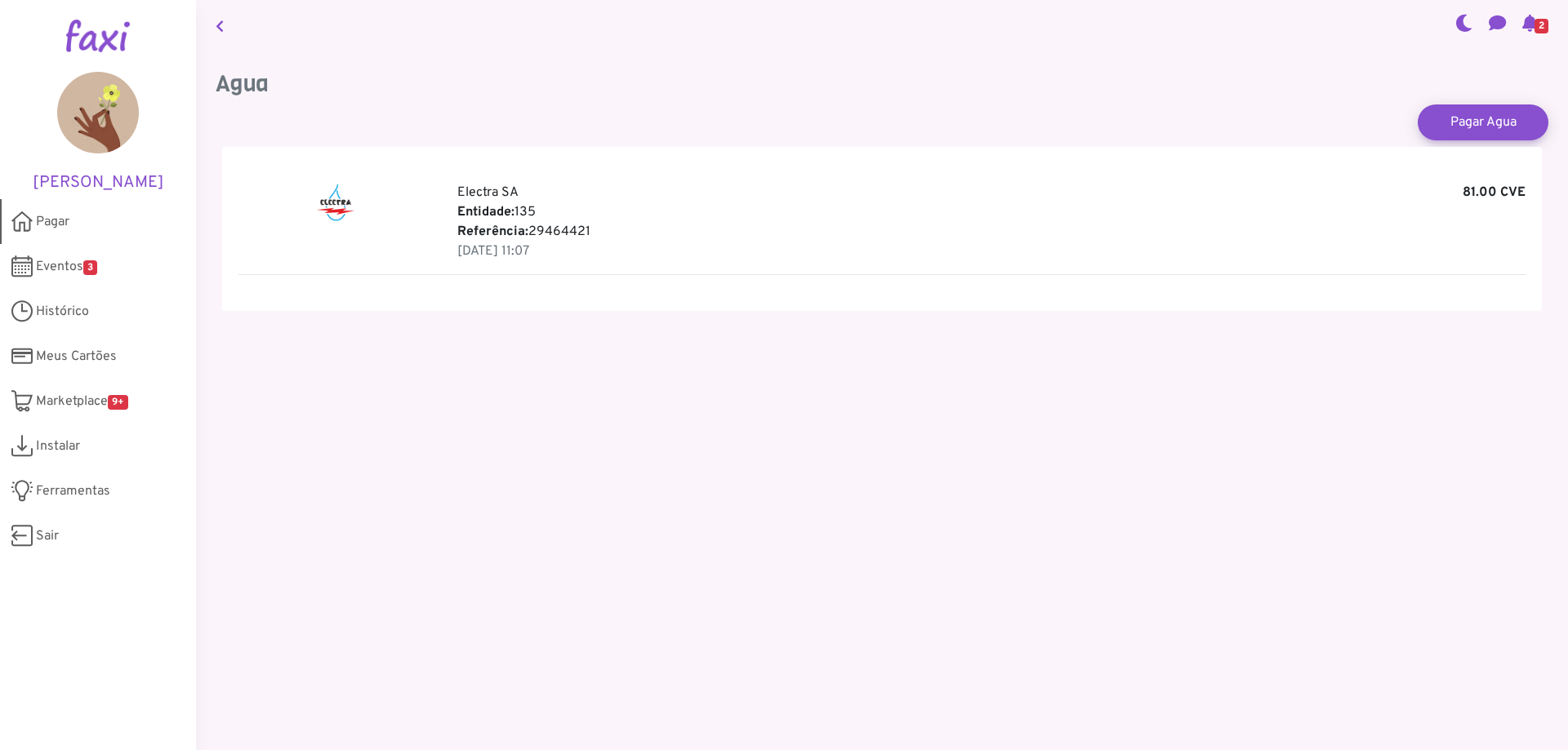
click at [61, 219] on span "Pagar" at bounding box center [53, 222] width 34 height 20
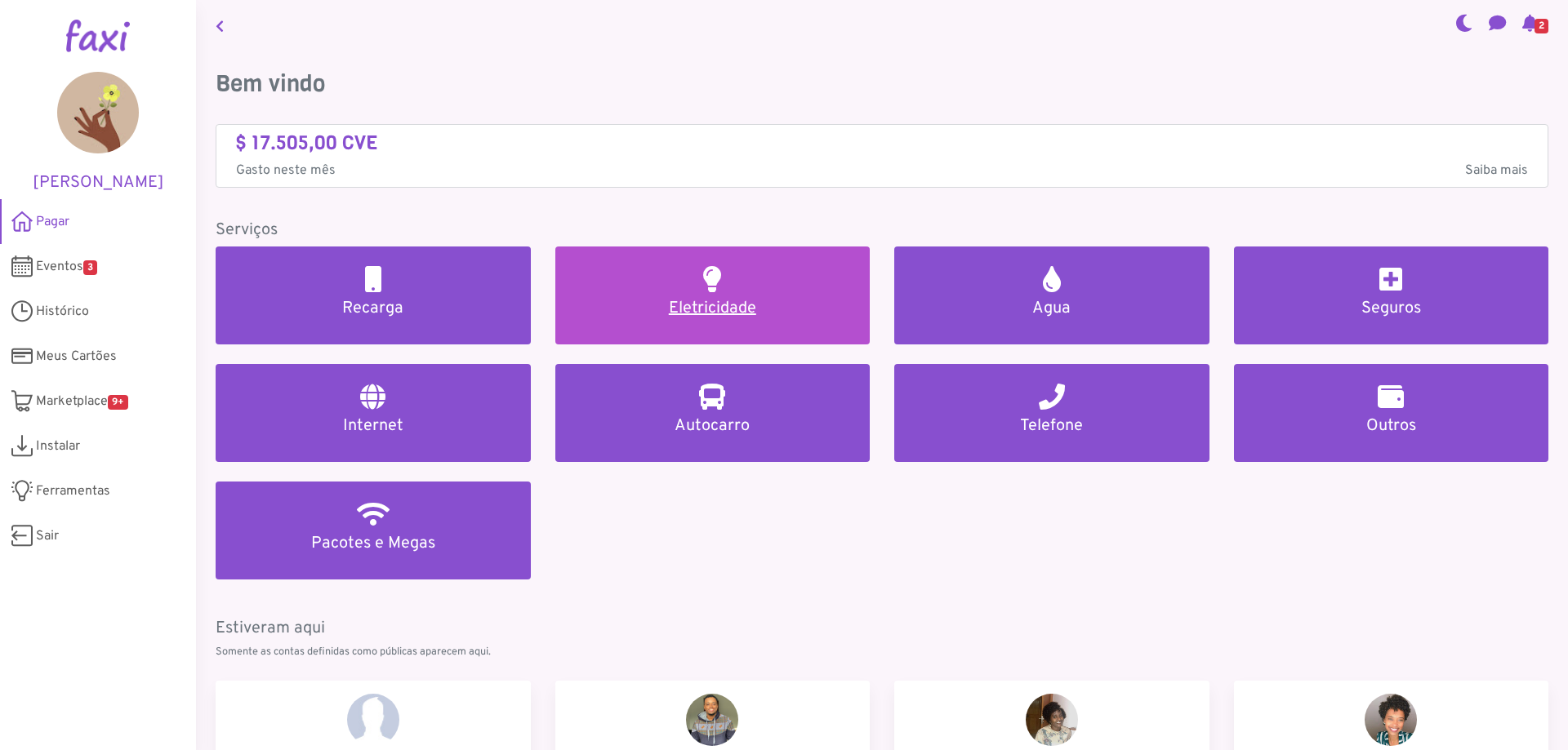
click at [703, 287] on h2 at bounding box center [713, 279] width 18 height 26
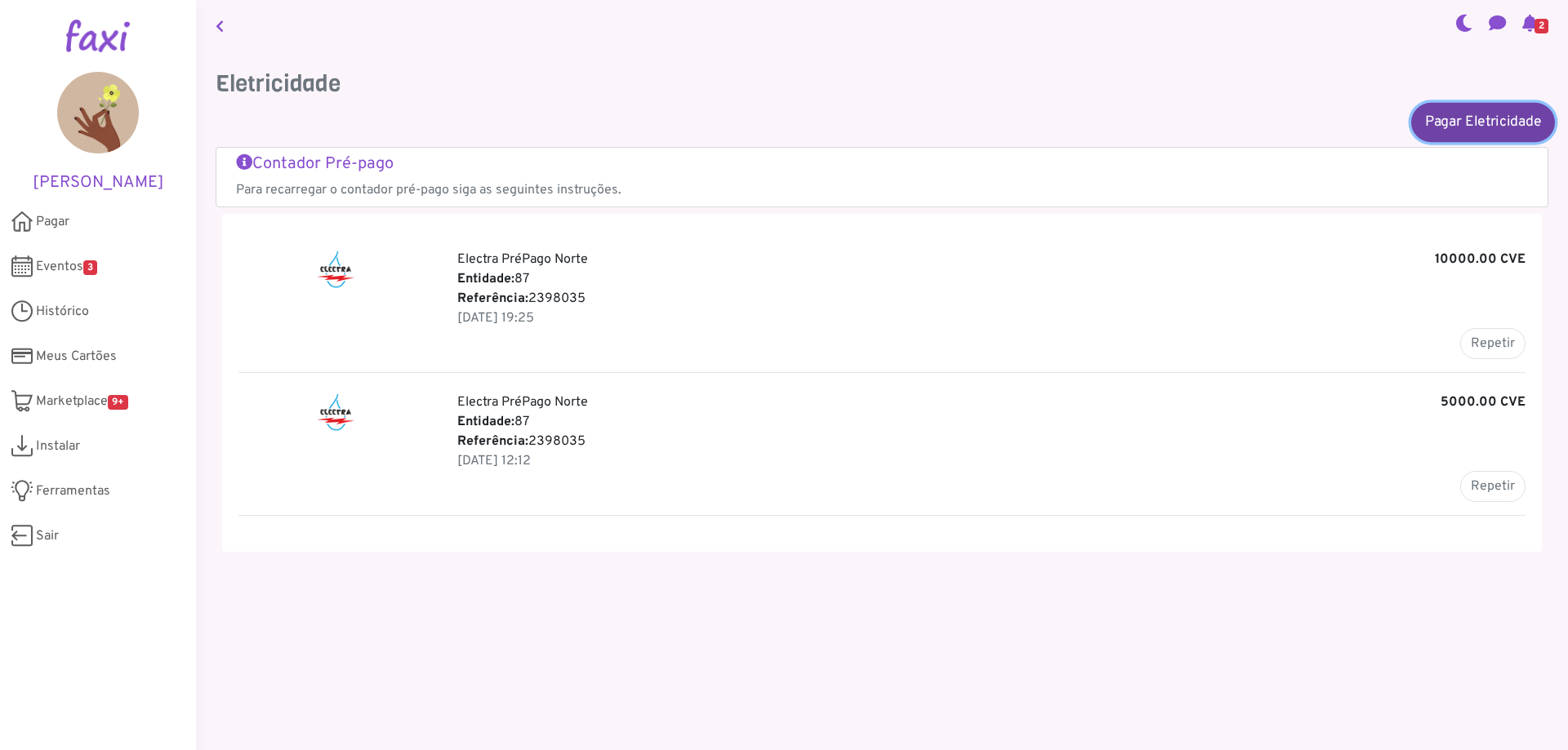
click at [1481, 120] on link "Pagar Eletricidade" at bounding box center [1483, 122] width 144 height 39
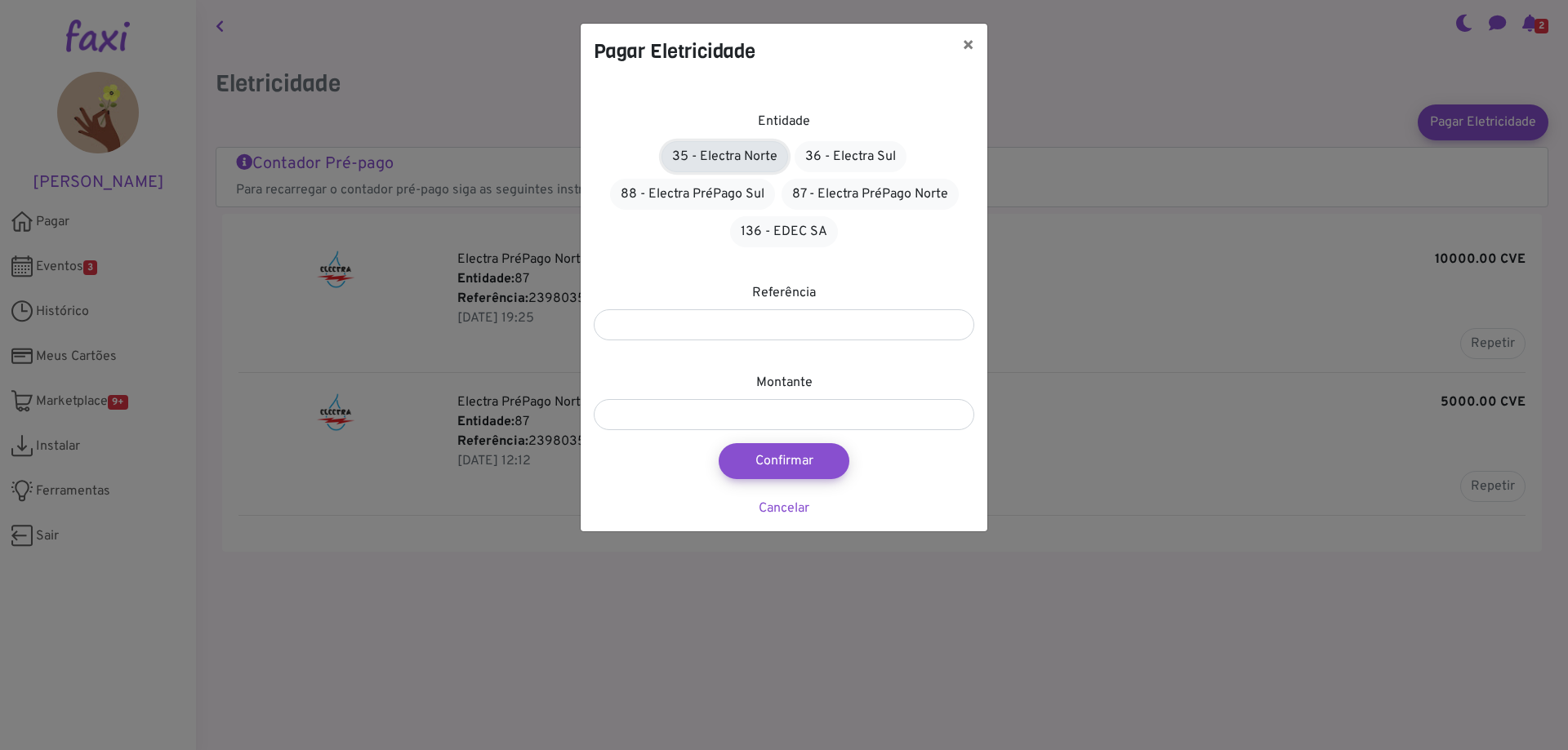
click at [727, 156] on link "35 - Electra Norte" at bounding box center [725, 157] width 127 height 31
click at [787, 228] on link "136 - EDEC SA" at bounding box center [783, 232] width 108 height 31
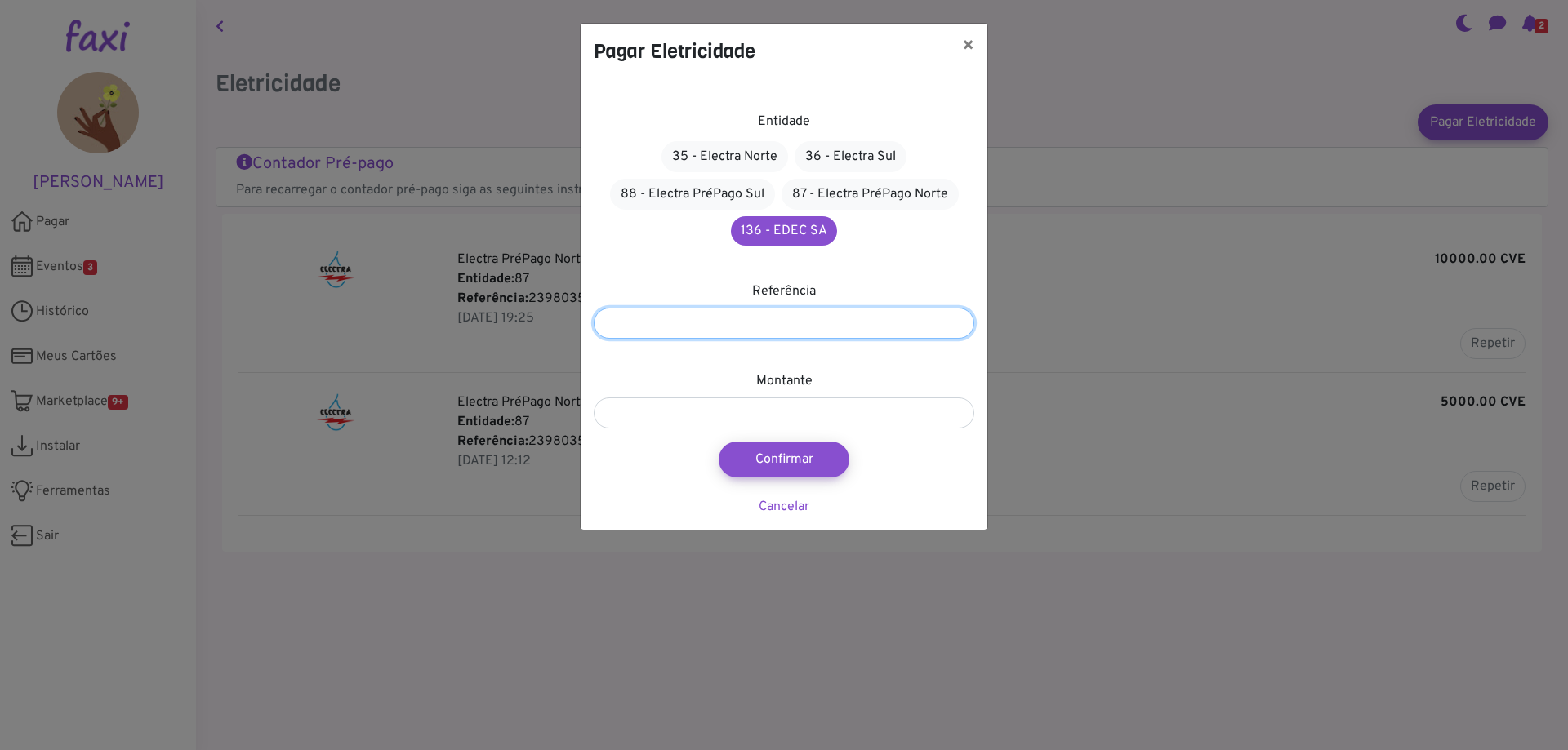
click at [785, 323] on input "number" at bounding box center [783, 324] width 380 height 31
type input "*********"
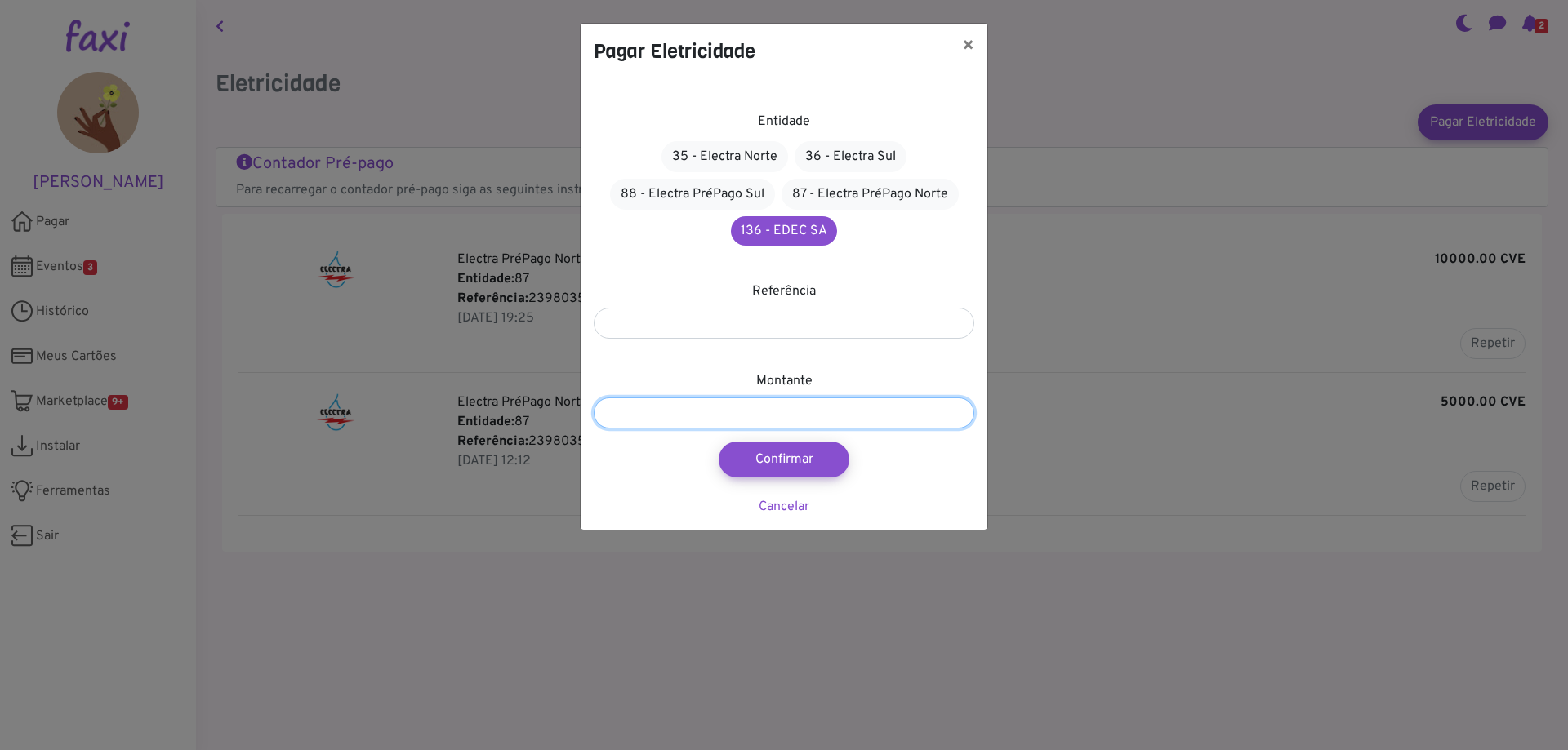
click at [877, 419] on input "number" at bounding box center [783, 413] width 380 height 31
type input "***"
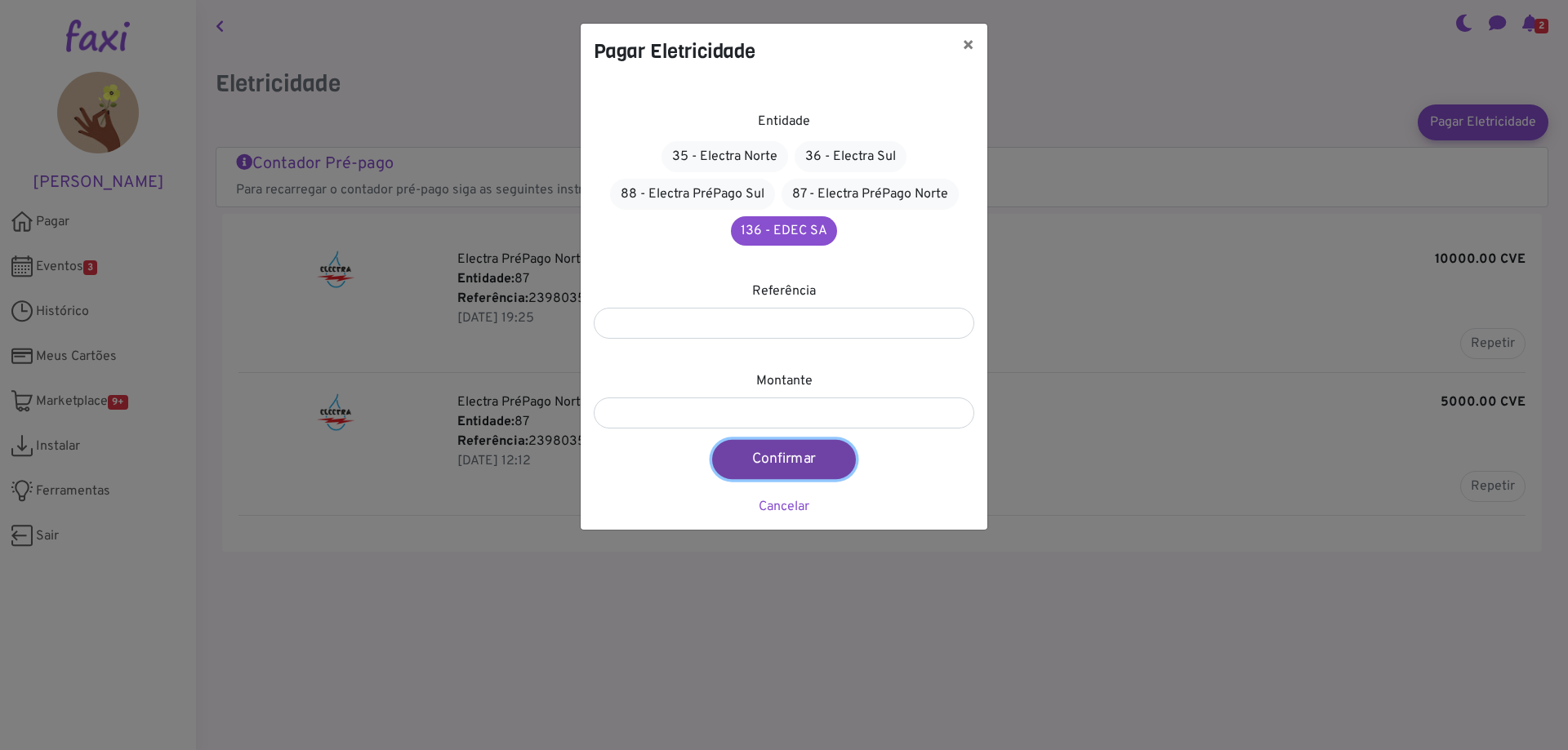
click at [795, 462] on button "Confirmar" at bounding box center [783, 460] width 144 height 39
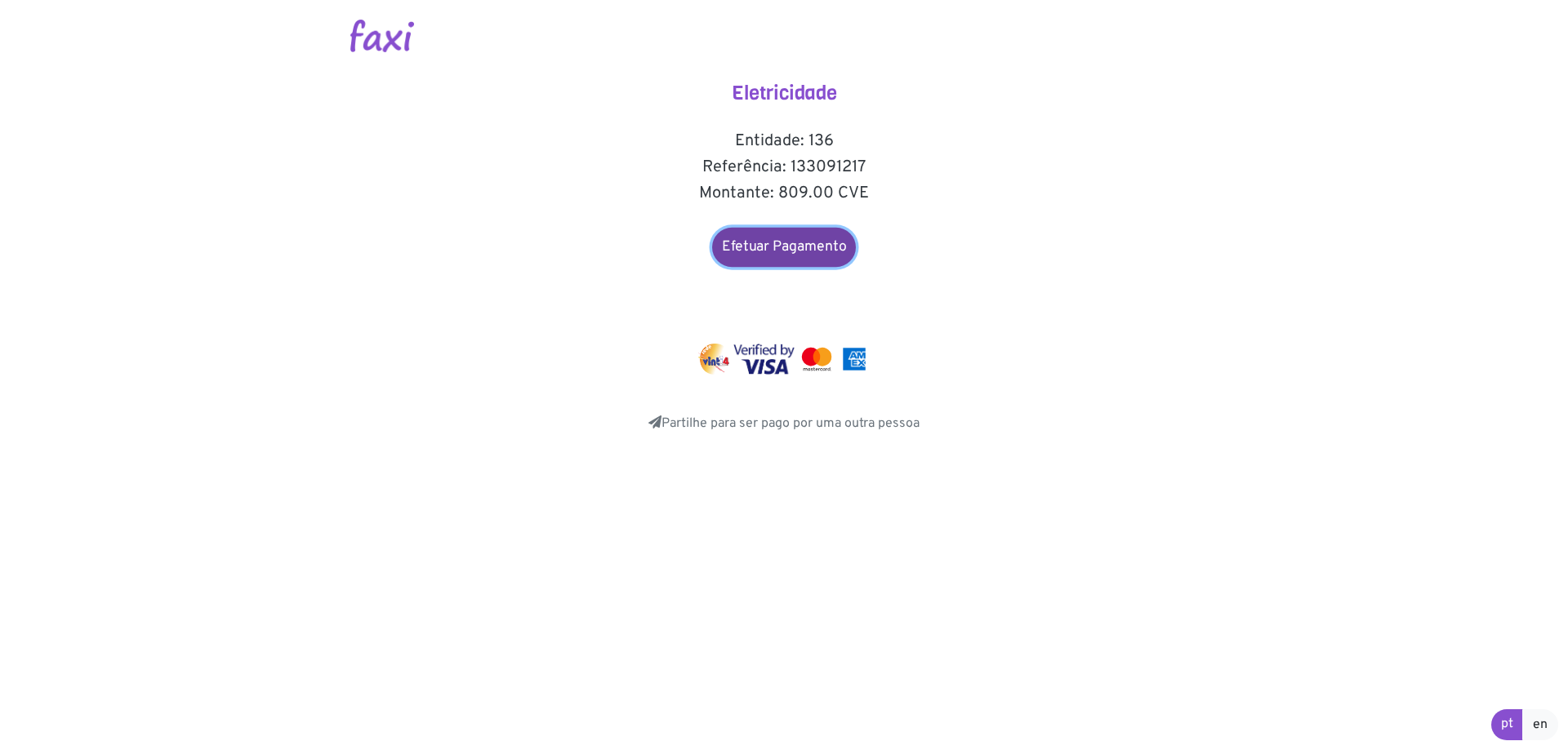
click at [783, 243] on link "Efetuar Pagamento" at bounding box center [783, 247] width 144 height 39
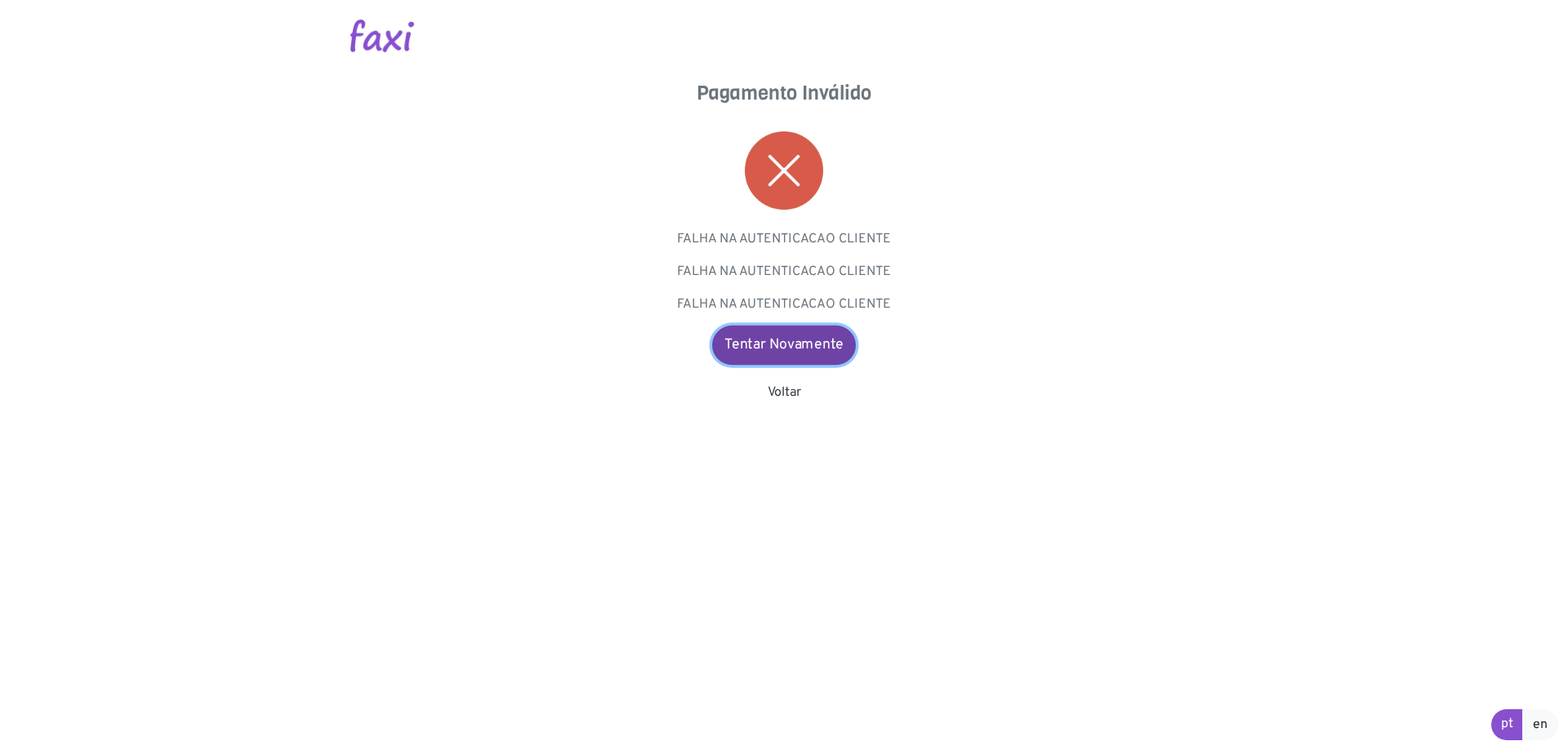
click at [768, 338] on link "Tentar Novamente" at bounding box center [783, 345] width 144 height 39
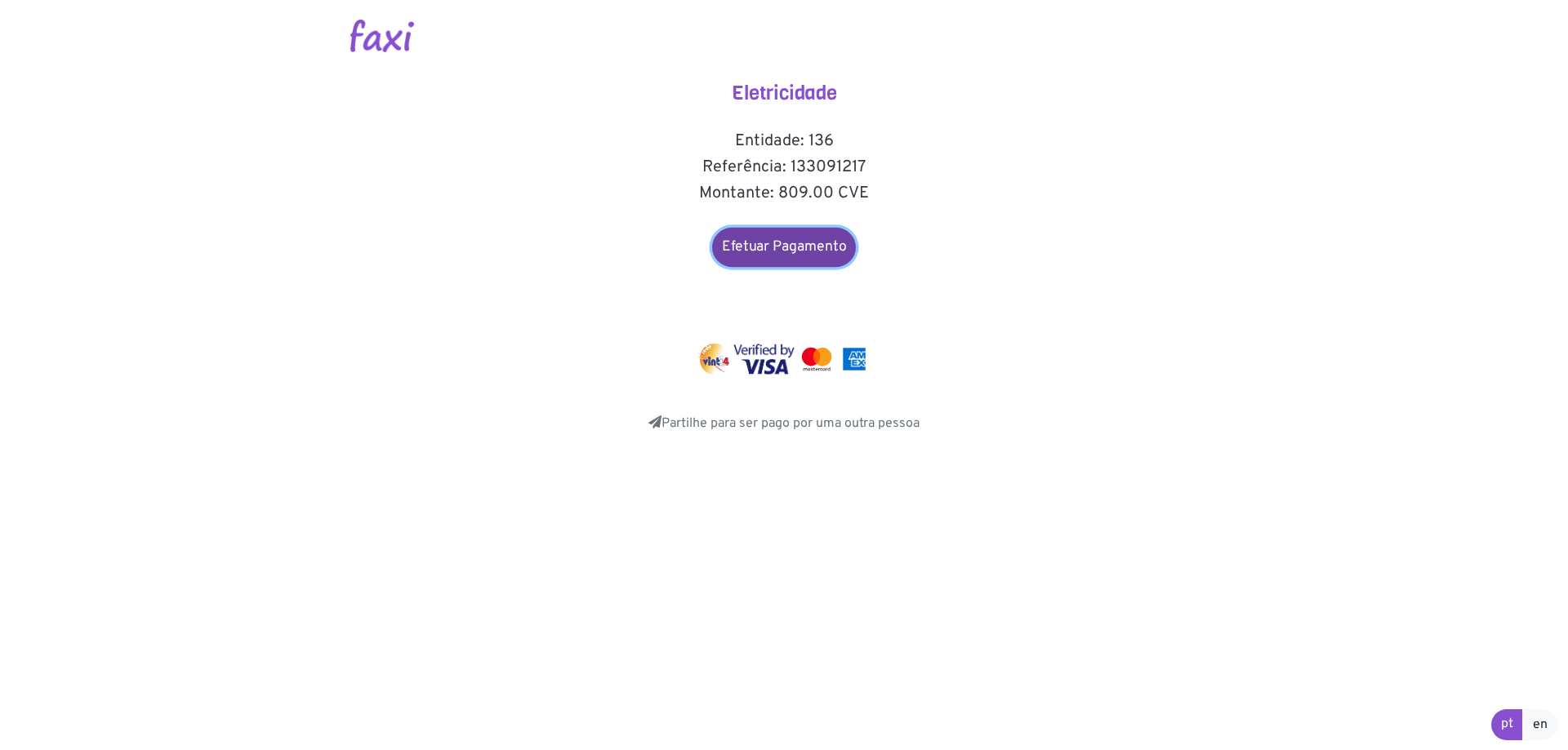
click at [782, 251] on link "Efetuar Pagamento" at bounding box center [783, 247] width 144 height 39
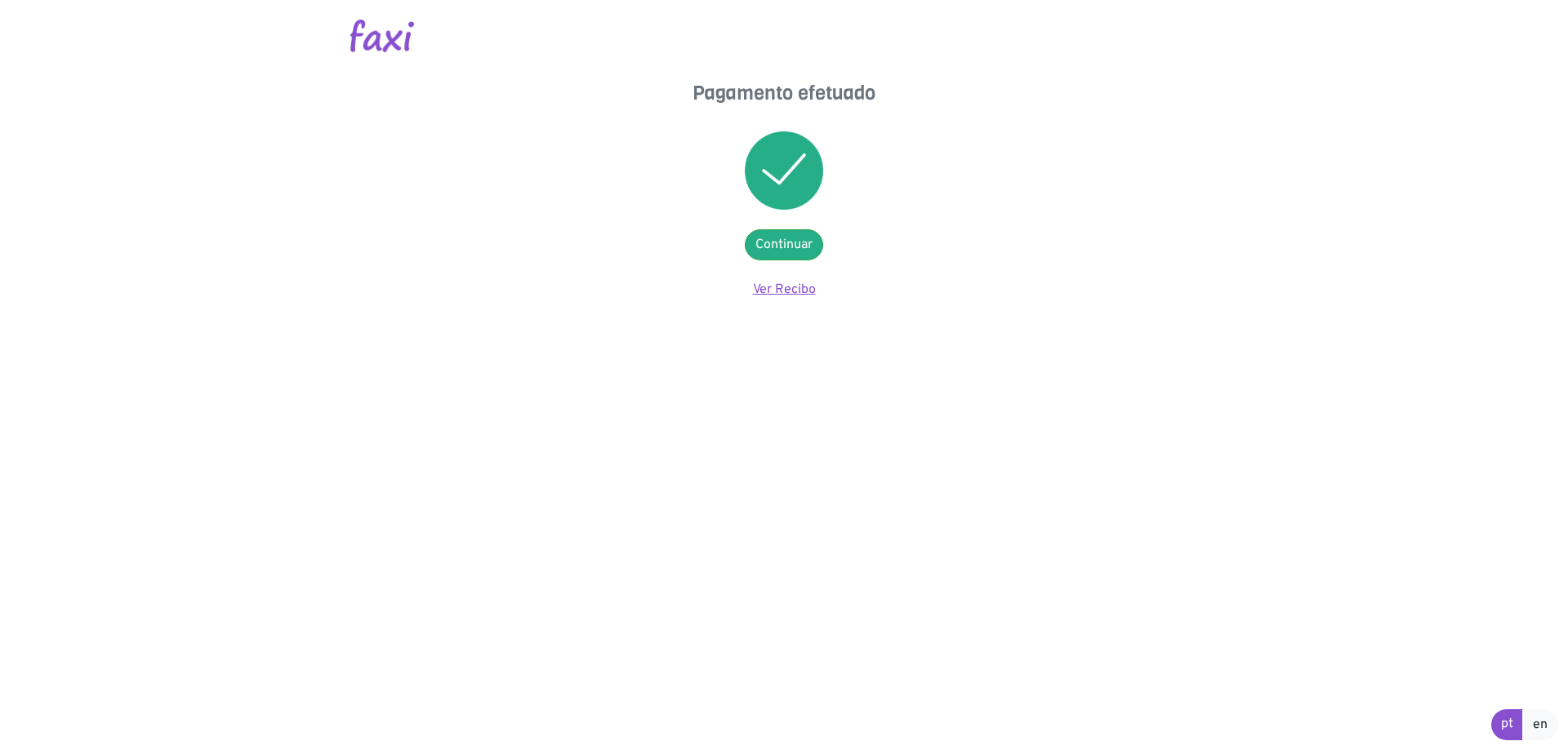
click at [798, 290] on link "Ver Recibo" at bounding box center [784, 290] width 63 height 16
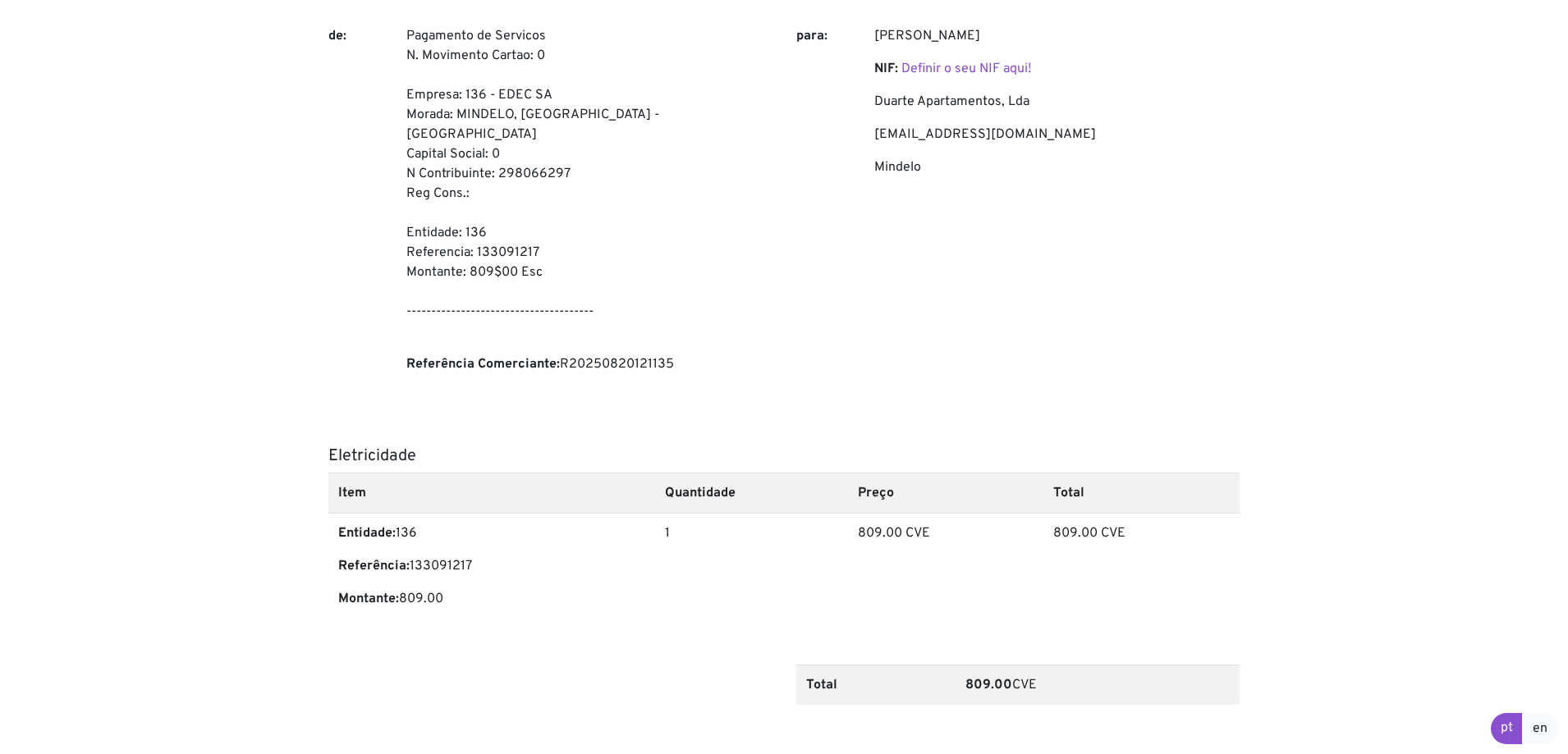
scroll to position [296, 0]
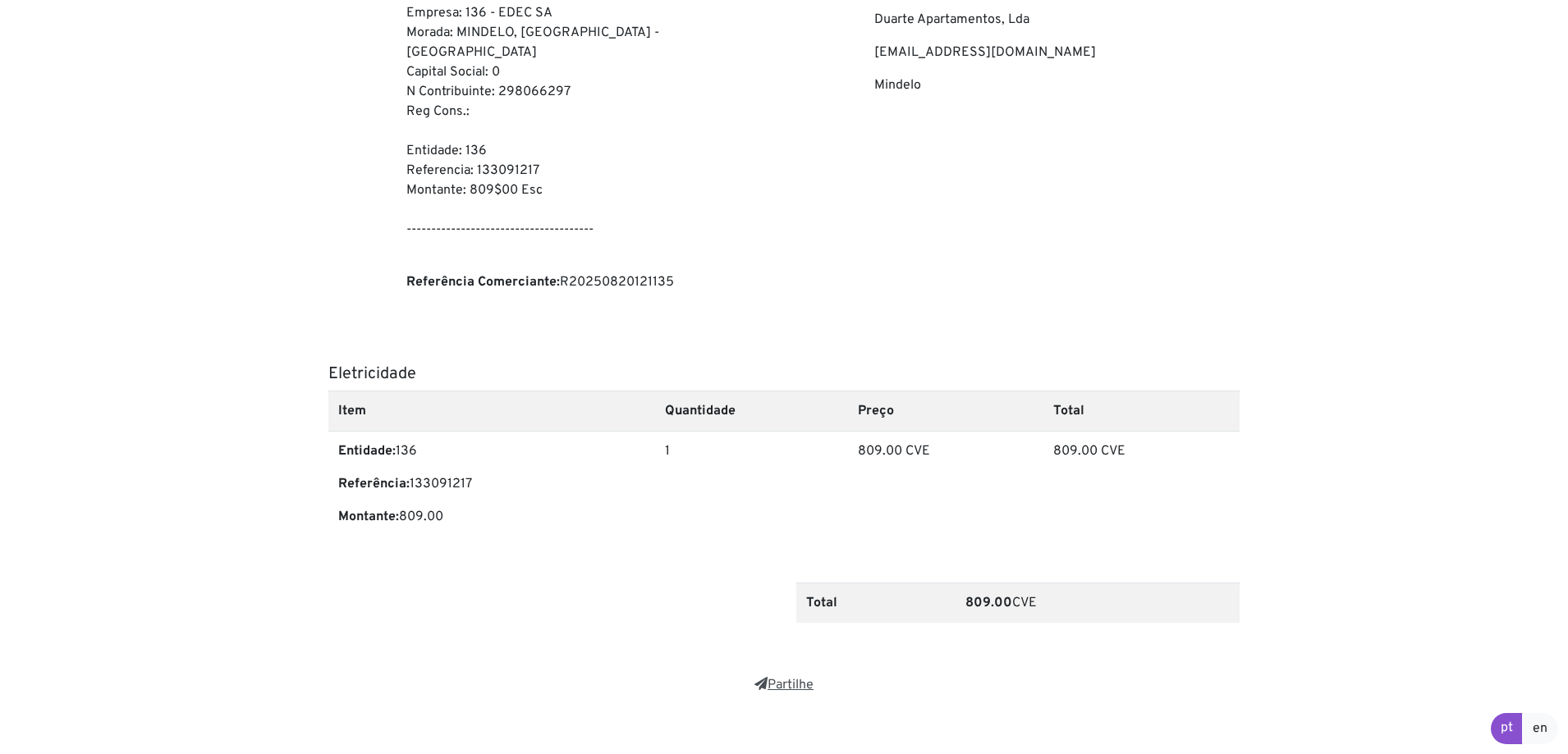
click at [777, 677] on link "Partilhe" at bounding box center [784, 685] width 59 height 17
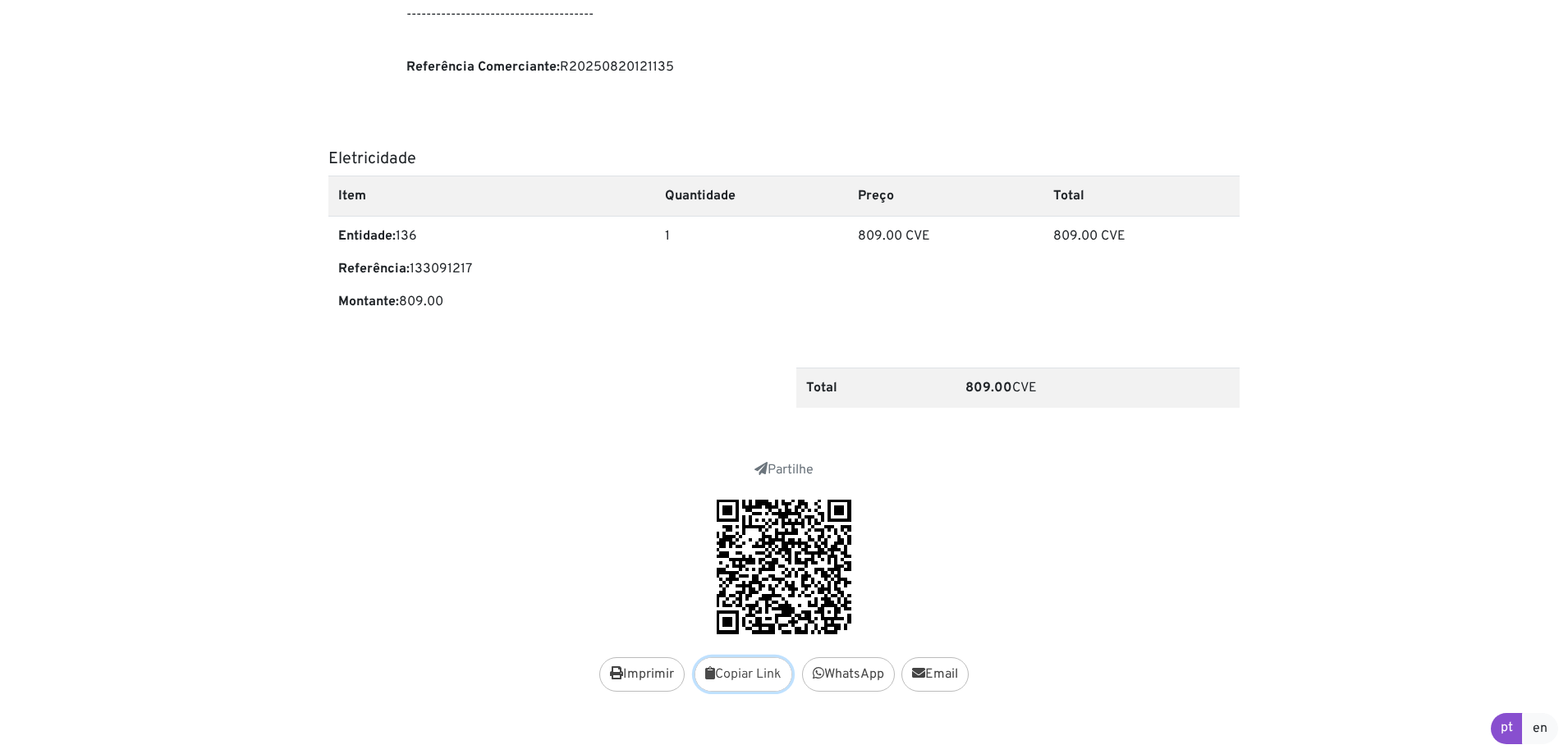
click at [733, 657] on button "Copiar Link" at bounding box center [744, 675] width 97 height 35
